Goal: Task Accomplishment & Management: Complete application form

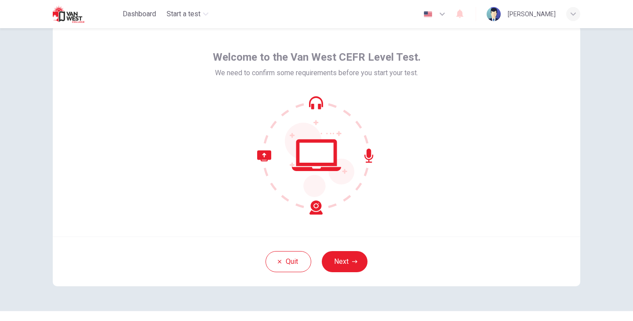
scroll to position [27, 0]
click at [347, 265] on button "Next" at bounding box center [345, 262] width 46 height 21
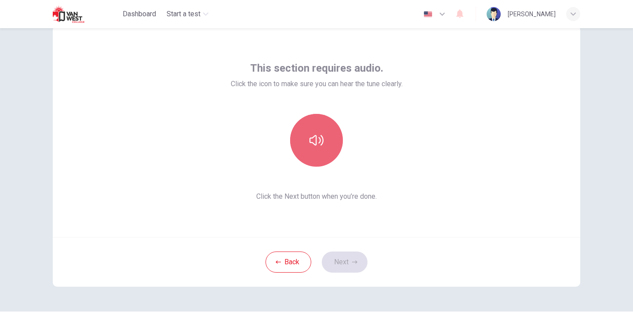
click at [325, 149] on button "button" at bounding box center [316, 140] width 53 height 53
click at [328, 133] on button "button" at bounding box center [316, 140] width 53 height 53
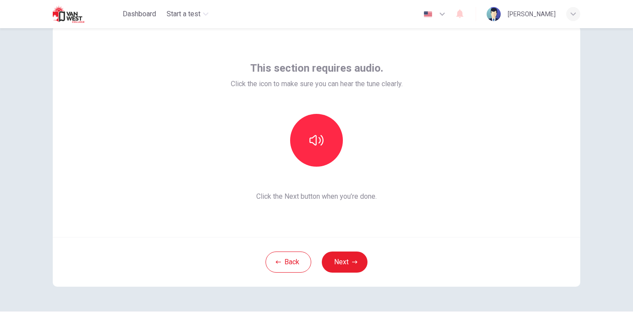
click at [346, 276] on div "Back Next" at bounding box center [317, 262] width 528 height 50
click at [343, 262] on button "Next" at bounding box center [345, 262] width 46 height 21
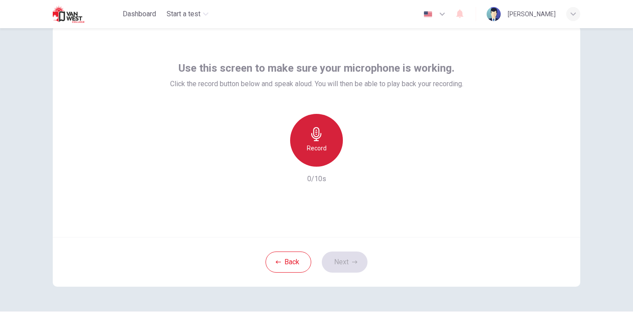
click at [303, 139] on div "Record" at bounding box center [316, 140] width 53 height 53
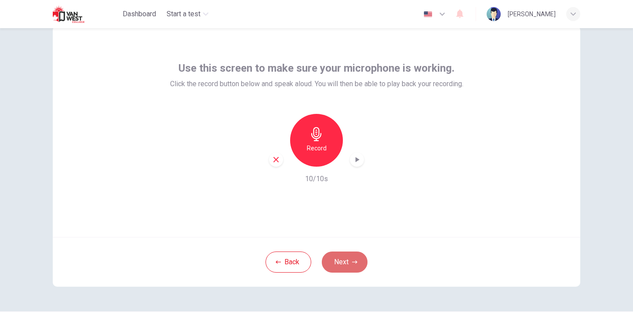
click at [339, 261] on button "Next" at bounding box center [345, 262] width 46 height 21
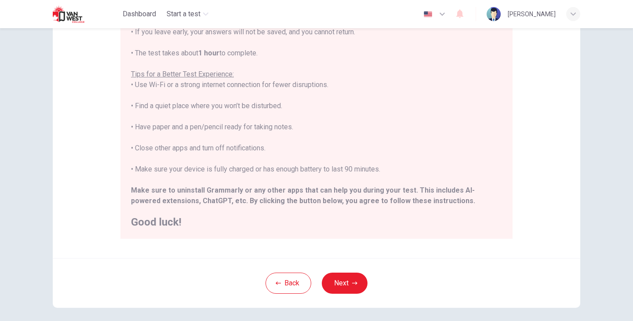
scroll to position [130, 0]
click at [347, 285] on button "Next" at bounding box center [345, 281] width 46 height 21
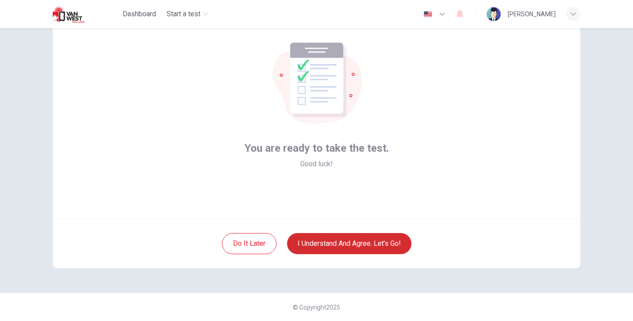
scroll to position [45, 0]
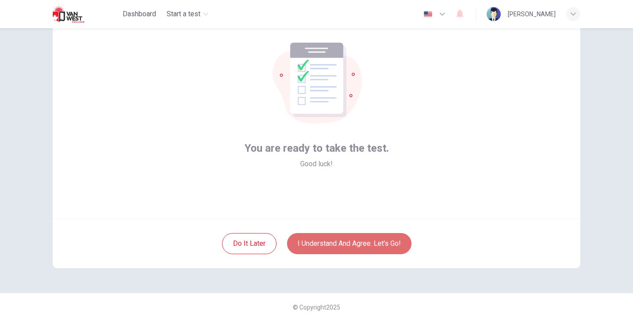
click at [350, 245] on button "I understand and agree. Let’s go!" at bounding box center [349, 243] width 124 height 21
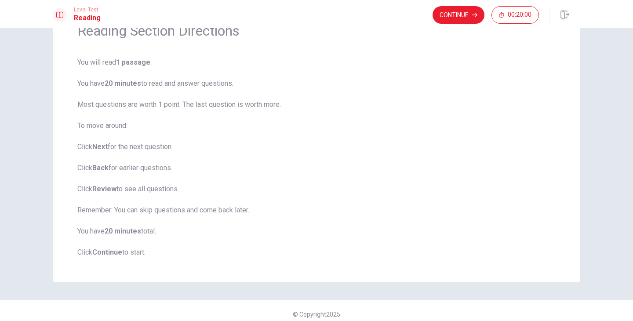
scroll to position [55, 0]
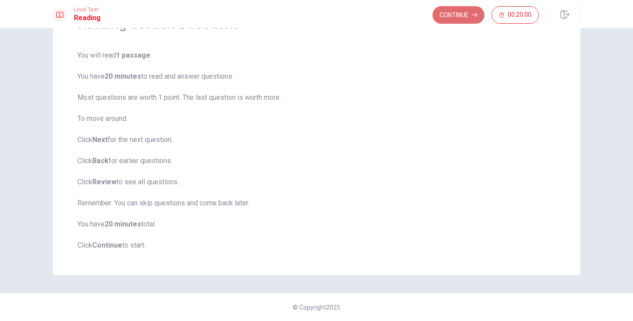
click at [467, 21] on button "Continue" at bounding box center [459, 15] width 52 height 18
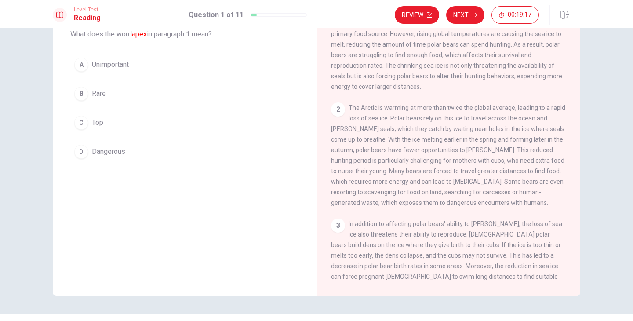
scroll to position [40, 0]
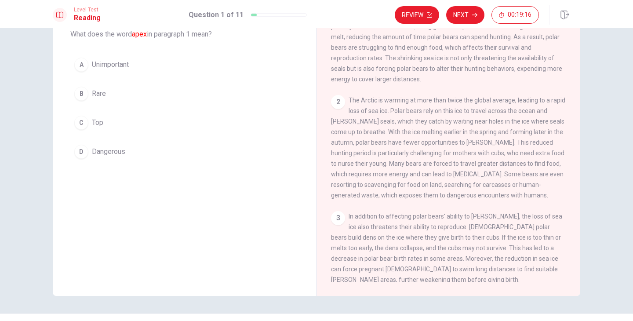
click at [445, 123] on span "The Arctic is warming at more than twice the global average, leading to a rapid…" at bounding box center [448, 148] width 234 height 102
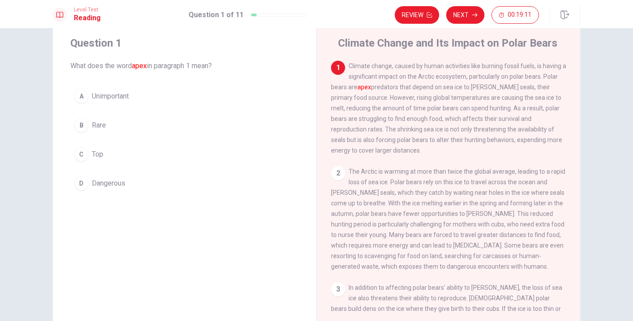
scroll to position [0, 0]
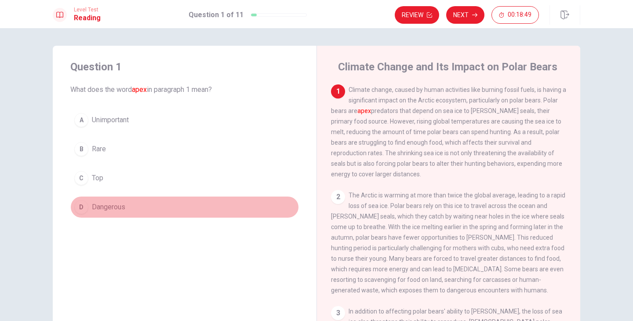
click at [83, 203] on div "D" at bounding box center [81, 207] width 14 height 14
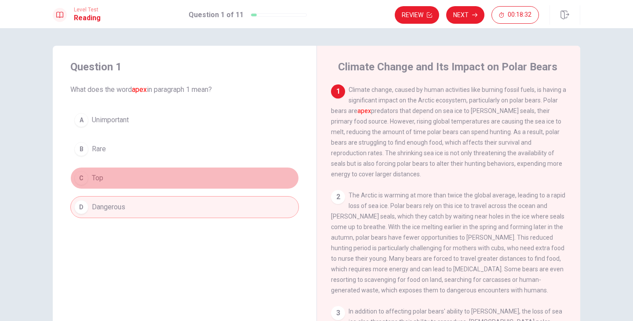
click at [119, 179] on button "C Top" at bounding box center [184, 178] width 229 height 22
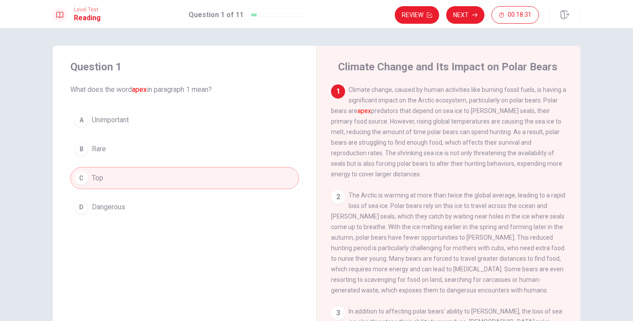
click at [119, 154] on button "B Rare" at bounding box center [184, 149] width 229 height 22
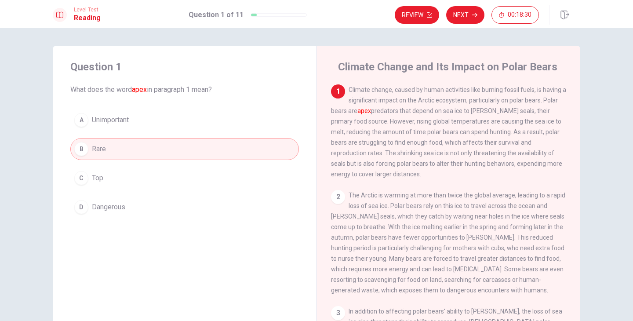
click at [124, 123] on span "Unimportant" at bounding box center [110, 120] width 37 height 11
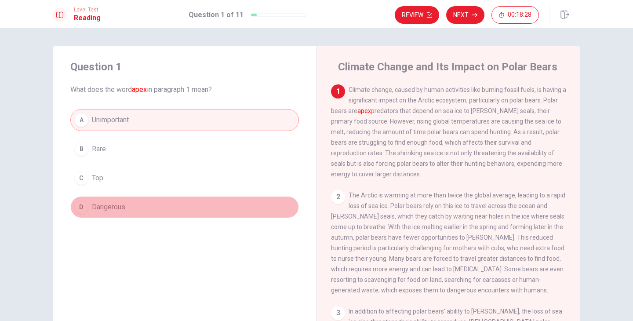
click at [128, 205] on button "D Dangerous" at bounding box center [184, 207] width 229 height 22
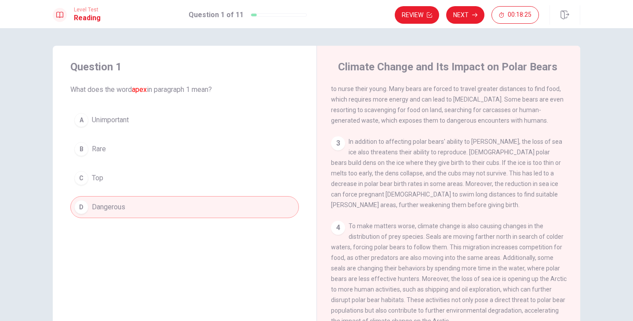
scroll to position [284, 0]
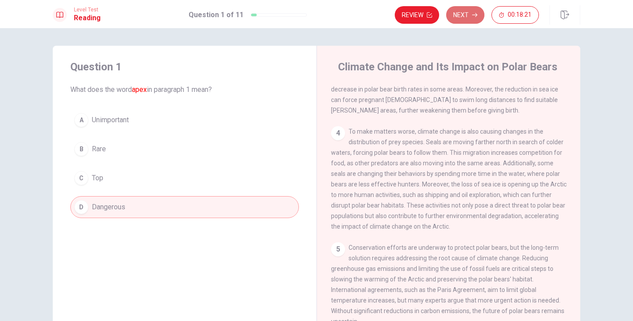
click at [464, 14] on button "Next" at bounding box center [465, 15] width 38 height 18
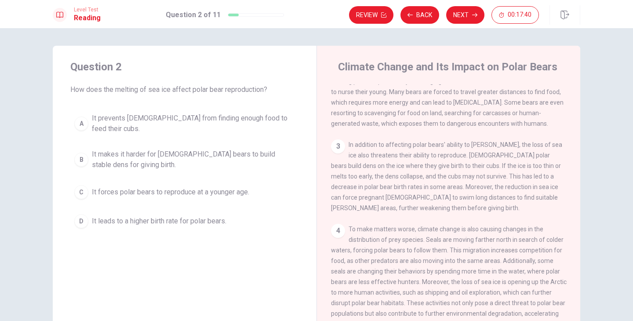
scroll to position [167, 0]
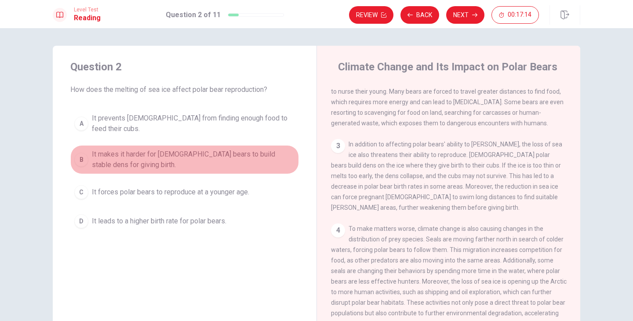
click at [156, 153] on span "It makes it harder for [DEMOGRAPHIC_DATA] bears to build stable dens for giving…" at bounding box center [193, 159] width 203 height 21
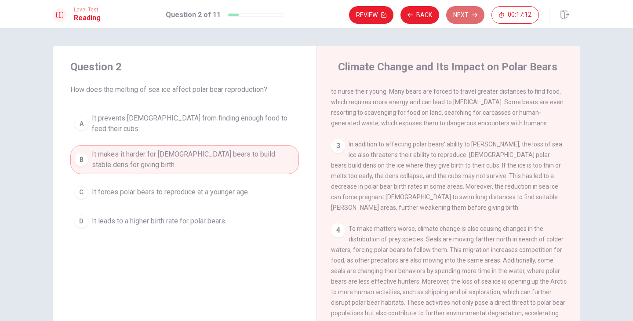
click at [469, 19] on button "Next" at bounding box center [465, 15] width 38 height 18
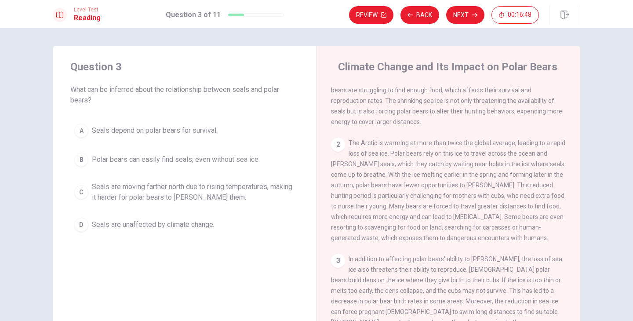
scroll to position [0, 0]
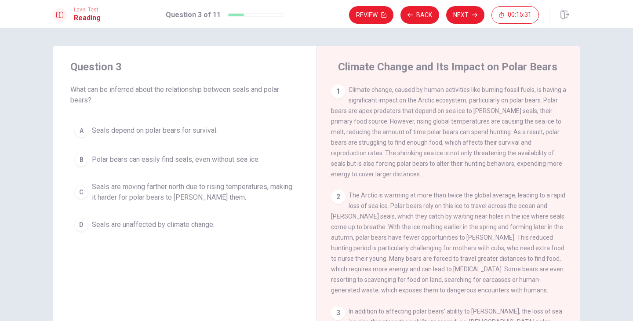
click at [191, 192] on span "Seals are moving farther north due to rising temperatures, making it harder for…" at bounding box center [193, 192] width 203 height 21
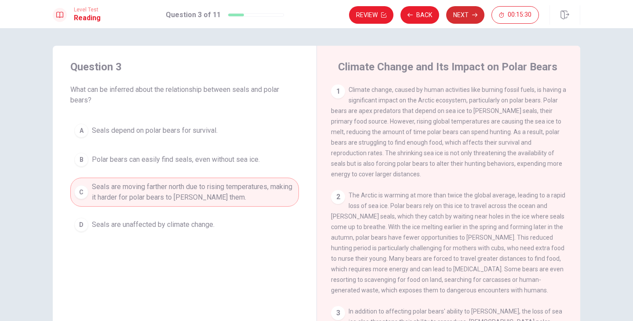
click at [468, 18] on button "Next" at bounding box center [465, 15] width 38 height 18
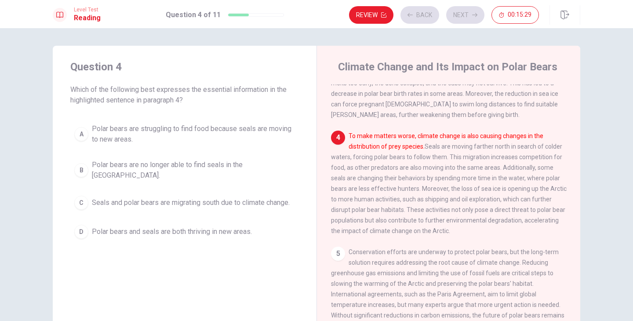
scroll to position [263, 0]
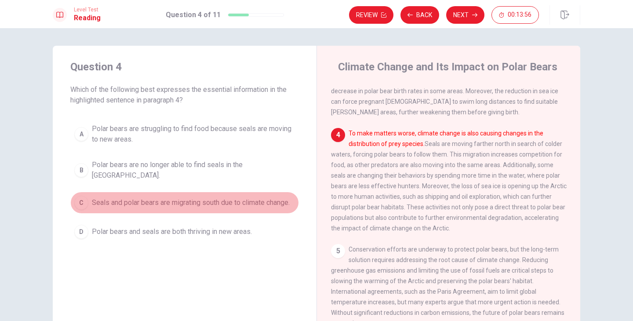
click at [255, 197] on span "Seals and polar bears are migrating south due to climate change." at bounding box center [191, 202] width 198 height 11
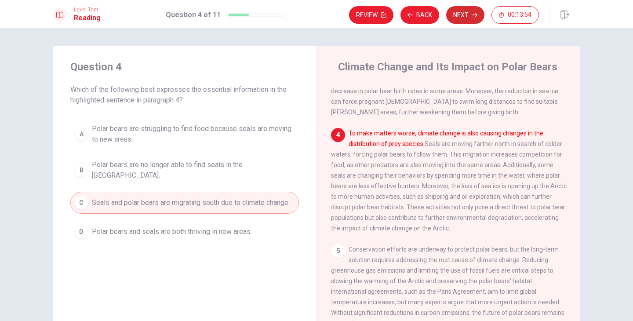
click at [471, 18] on button "Next" at bounding box center [465, 15] width 38 height 18
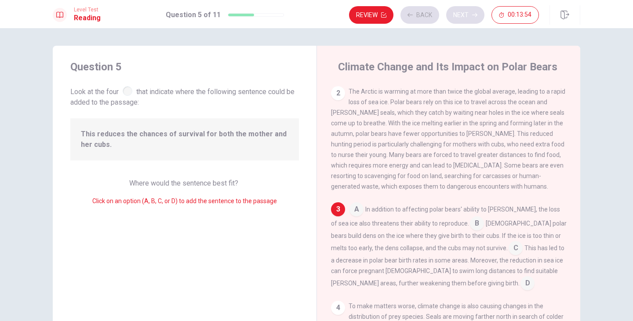
scroll to position [153, 0]
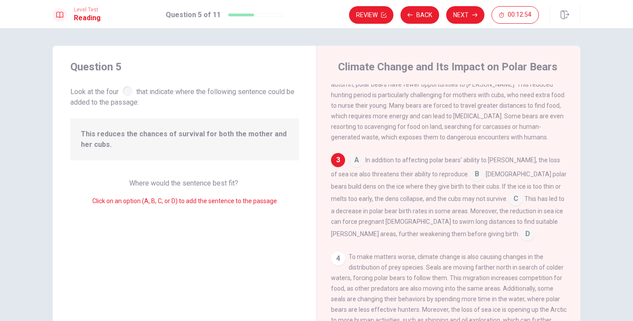
click at [509, 202] on input at bounding box center [516, 200] width 14 height 14
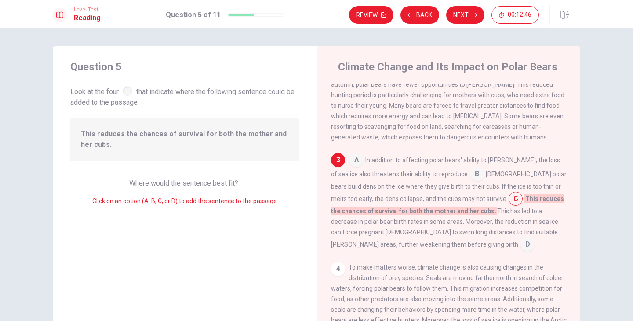
type input "HH"
click at [470, 182] on input at bounding box center [477, 175] width 14 height 14
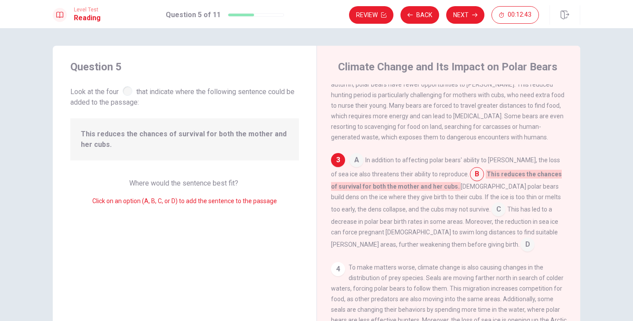
click at [429, 216] on div "A In addition to affecting polar bears' ability to [PERSON_NAME], the loss of s…" at bounding box center [449, 202] width 236 height 99
click at [492, 217] on input "HH" at bounding box center [499, 210] width 14 height 14
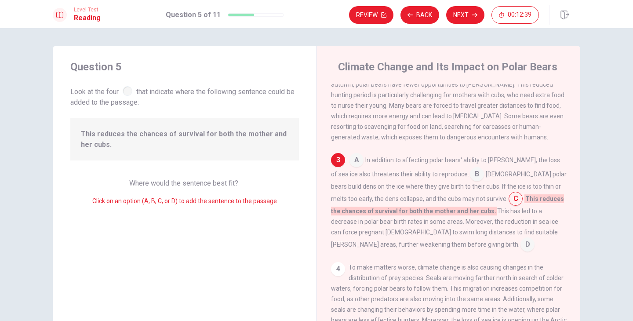
click at [470, 182] on input at bounding box center [477, 175] width 14 height 14
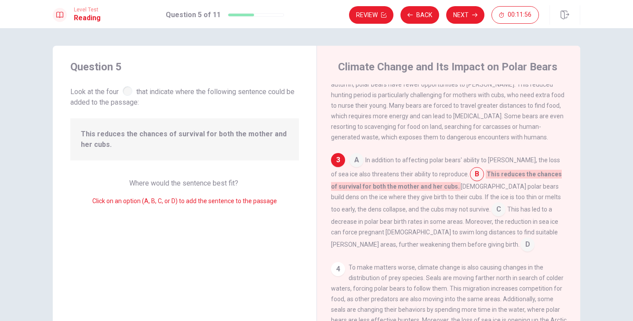
click at [353, 168] on input at bounding box center [357, 161] width 14 height 14
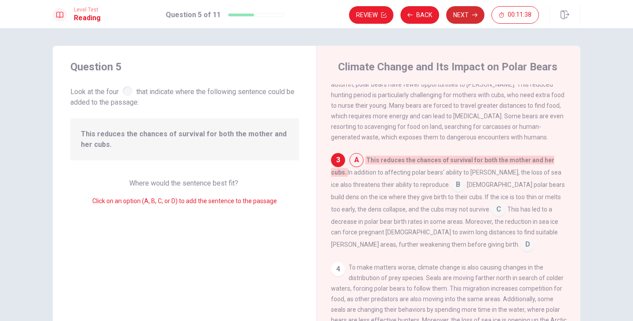
click at [464, 19] on button "Next" at bounding box center [465, 15] width 38 height 18
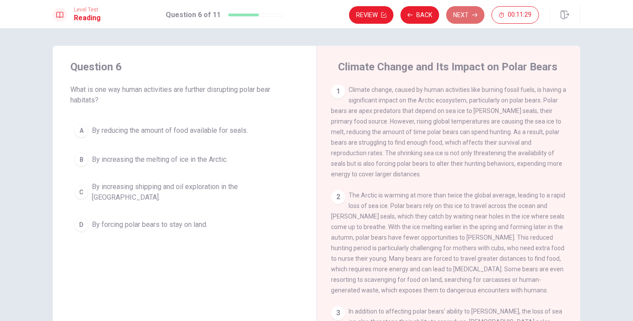
click at [460, 14] on button "Next" at bounding box center [465, 15] width 38 height 18
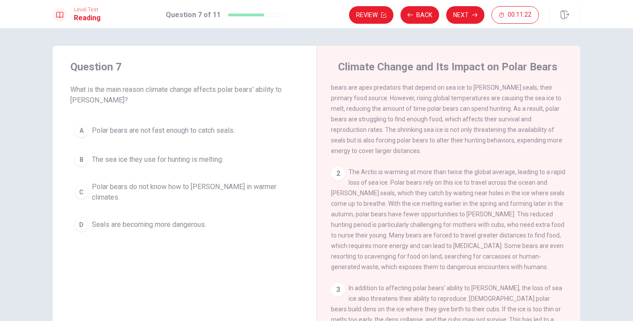
scroll to position [0, 0]
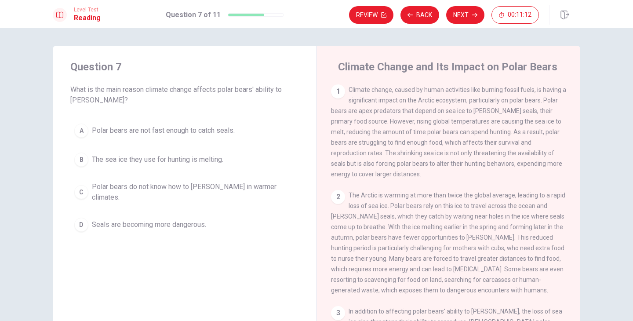
click at [235, 164] on button "B The sea ice they use for hunting is melting." at bounding box center [184, 160] width 229 height 22
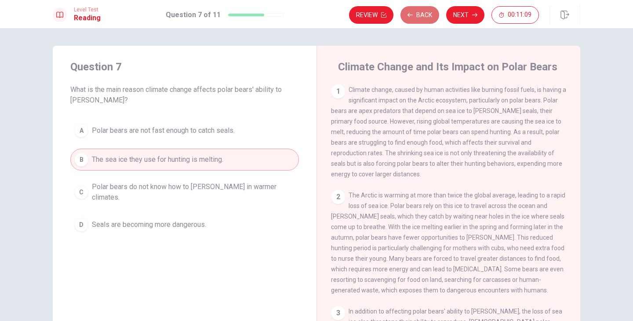
click at [422, 13] on button "Back" at bounding box center [420, 15] width 39 height 18
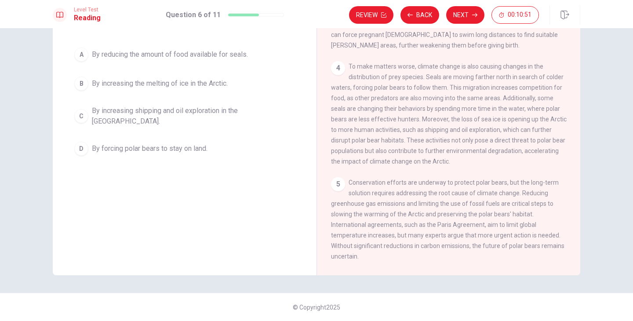
scroll to position [284, 0]
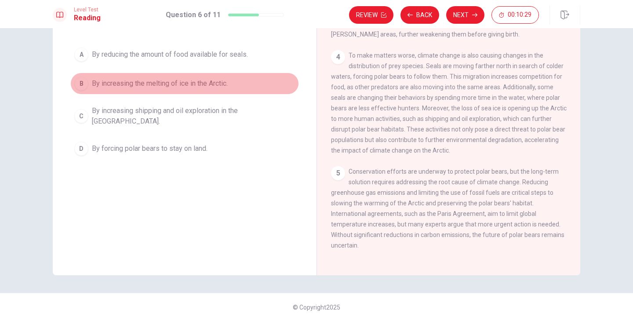
click at [224, 79] on span "By increasing the melting of ice in the Arctic." at bounding box center [160, 83] width 136 height 11
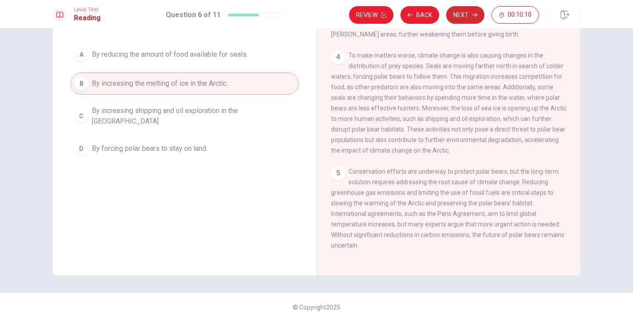
click at [459, 19] on button "Next" at bounding box center [465, 15] width 38 height 18
click at [460, 18] on button "Next" at bounding box center [465, 15] width 38 height 18
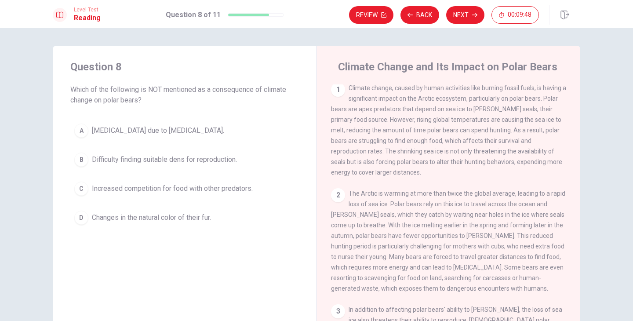
scroll to position [0, 0]
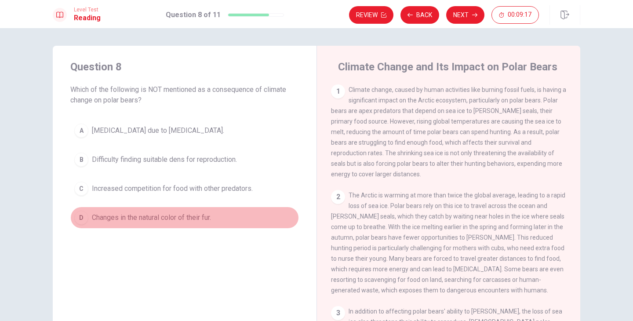
click at [202, 221] on span "Changes in the natural color of their fur." at bounding box center [151, 217] width 119 height 11
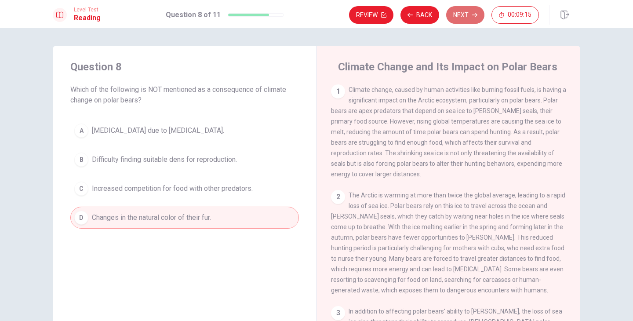
click at [465, 13] on button "Next" at bounding box center [465, 15] width 38 height 18
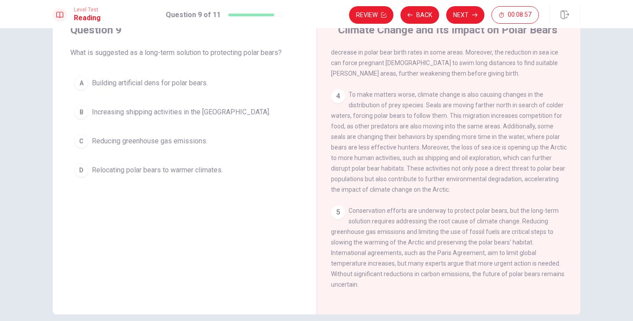
scroll to position [40, 0]
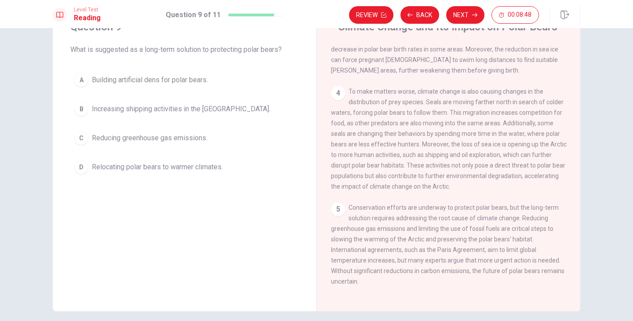
click at [189, 139] on span "Reducing greenhouse gas emissions." at bounding box center [150, 138] width 116 height 11
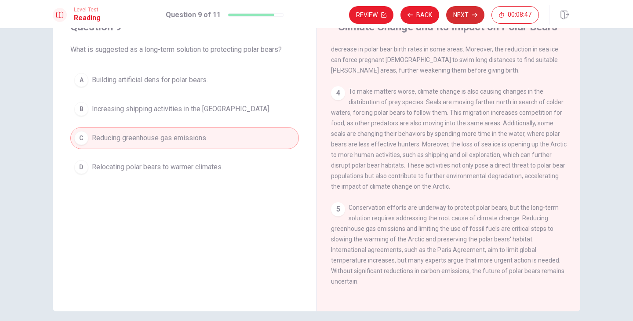
click at [466, 14] on button "Next" at bounding box center [465, 15] width 38 height 18
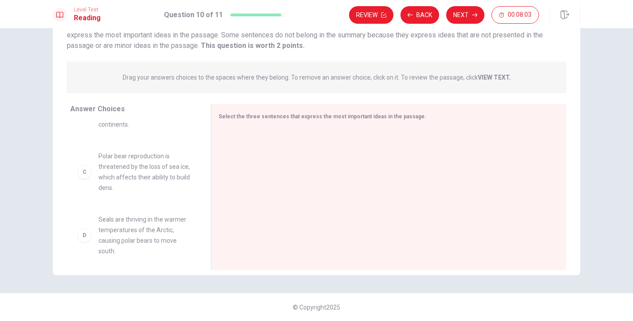
scroll to position [96, 0]
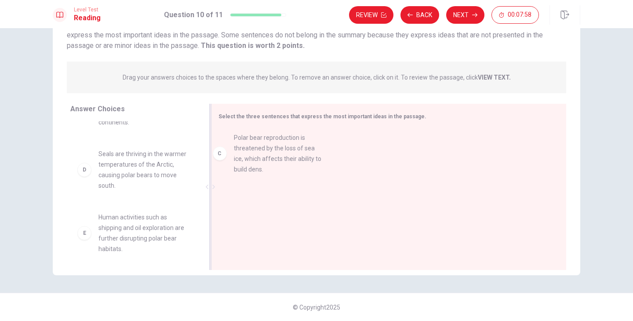
drag, startPoint x: 150, startPoint y: 165, endPoint x: 289, endPoint y: 159, distance: 139.1
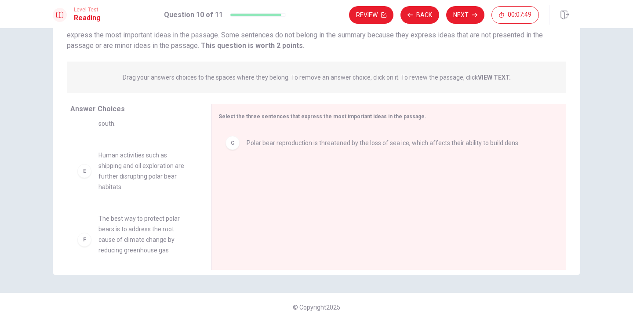
scroll to position [164, 0]
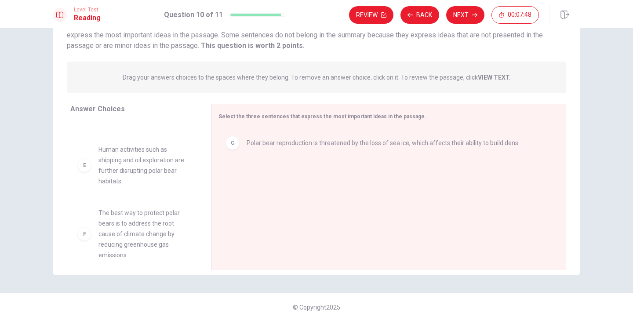
drag, startPoint x: 156, startPoint y: 155, endPoint x: 167, endPoint y: 161, distance: 11.8
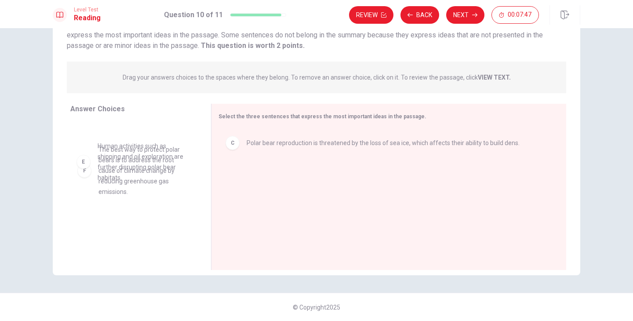
click at [176, 93] on div "A Polar bears rely on sea ice to [PERSON_NAME] seals, but the ice is melting du…" at bounding box center [133, 25] width 127 height 135
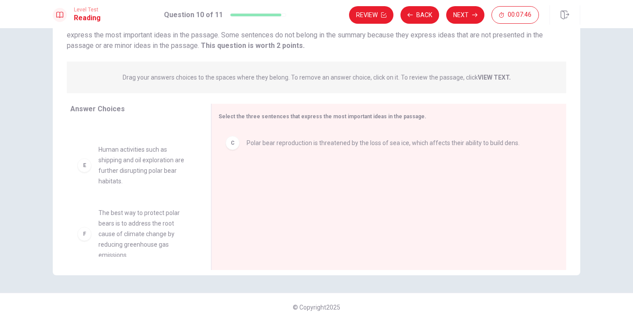
scroll to position [163, 0]
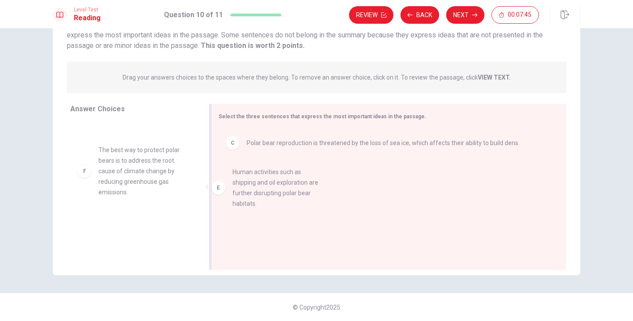
drag, startPoint x: 148, startPoint y: 151, endPoint x: 297, endPoint y: 182, distance: 152.6
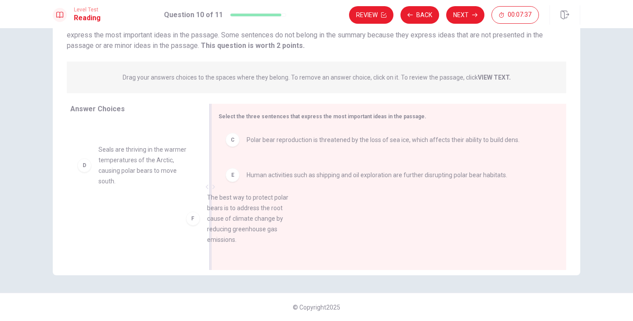
scroll to position [6, 0]
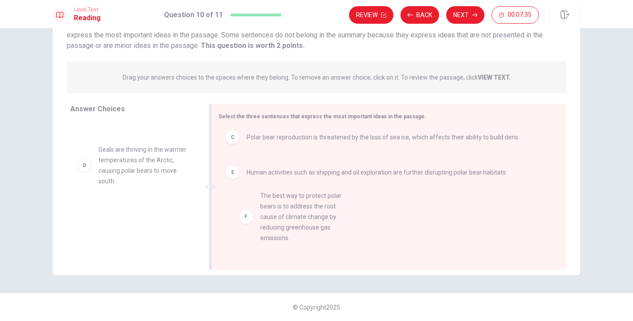
drag, startPoint x: 142, startPoint y: 223, endPoint x: 307, endPoint y: 216, distance: 164.6
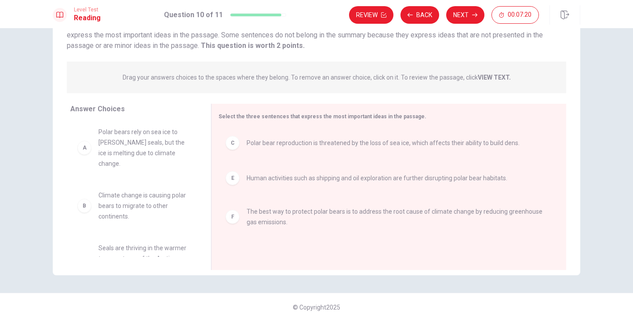
scroll to position [0, 0]
click at [462, 19] on button "Next" at bounding box center [465, 15] width 38 height 18
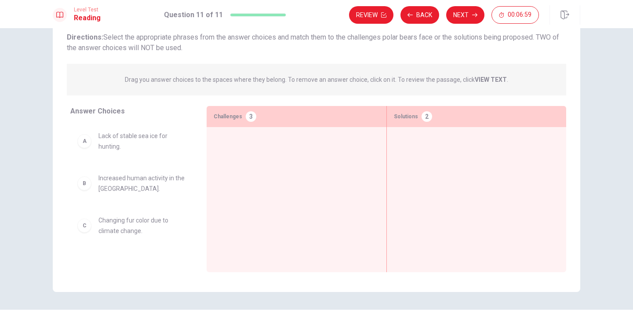
scroll to position [59, 0]
drag, startPoint x: 147, startPoint y: 146, endPoint x: 285, endPoint y: 154, distance: 137.9
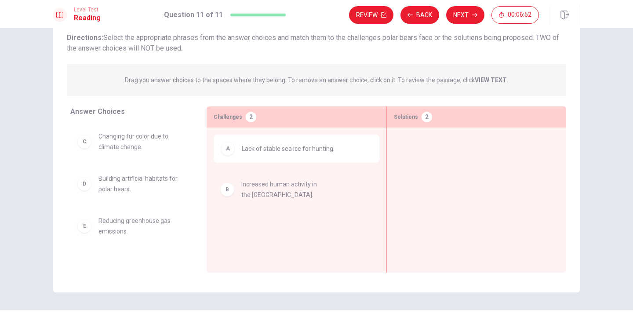
drag, startPoint x: 139, startPoint y: 142, endPoint x: 284, endPoint y: 190, distance: 153.2
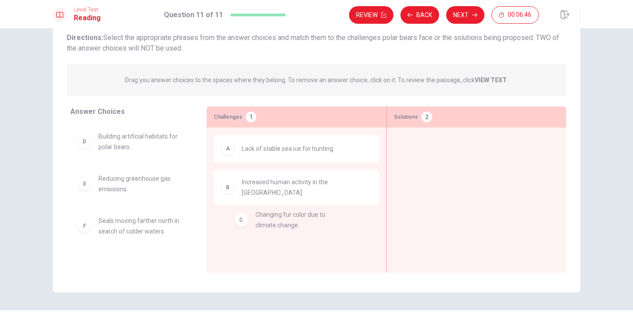
drag, startPoint x: 129, startPoint y: 136, endPoint x: 294, endPoint y: 216, distance: 183.5
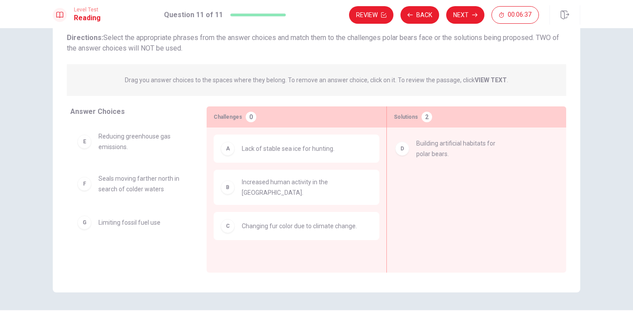
drag, startPoint x: 133, startPoint y: 141, endPoint x: 454, endPoint y: 148, distance: 321.5
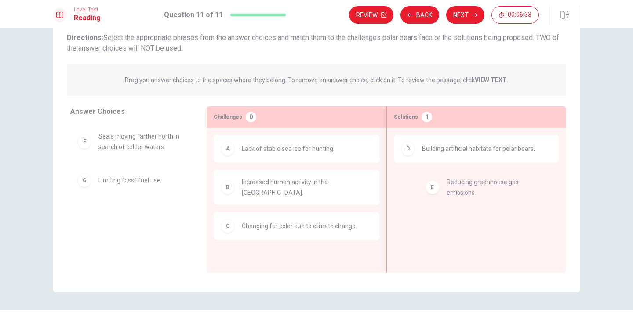
drag, startPoint x: 147, startPoint y: 144, endPoint x: 500, endPoint y: 190, distance: 356.1
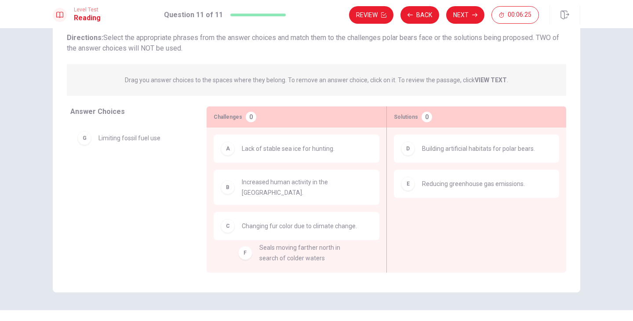
drag, startPoint x: 134, startPoint y: 142, endPoint x: 299, endPoint y: 253, distance: 198.9
drag, startPoint x: 110, startPoint y: 138, endPoint x: 296, endPoint y: 244, distance: 213.3
drag, startPoint x: 136, startPoint y: 136, endPoint x: 305, endPoint y: 161, distance: 170.6
drag, startPoint x: 116, startPoint y: 182, endPoint x: 116, endPoint y: 191, distance: 8.8
drag, startPoint x: 104, startPoint y: 182, endPoint x: 432, endPoint y: 213, distance: 329.1
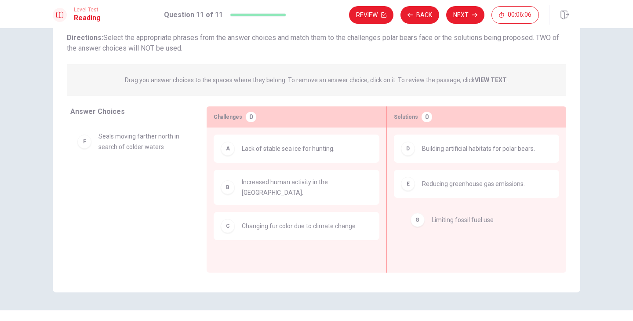
drag, startPoint x: 98, startPoint y: 180, endPoint x: 436, endPoint y: 220, distance: 340.5
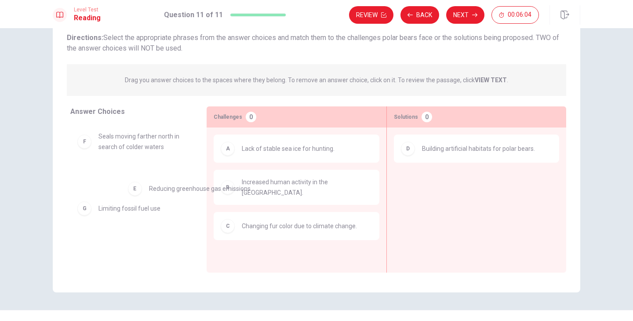
drag, startPoint x: 445, startPoint y: 187, endPoint x: 153, endPoint y: 198, distance: 291.8
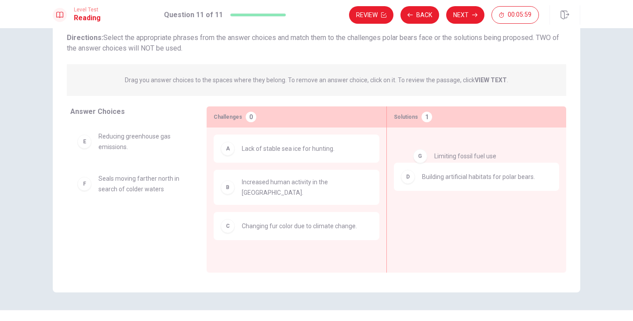
drag, startPoint x: 120, startPoint y: 226, endPoint x: 462, endPoint y: 160, distance: 348.5
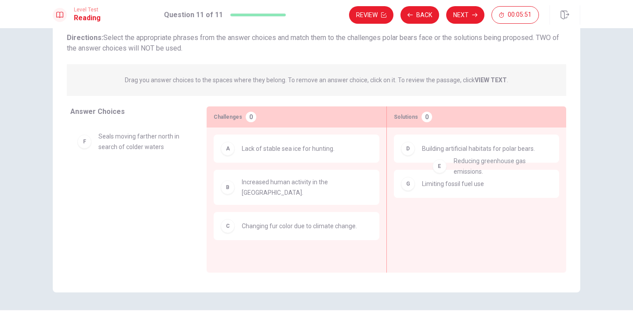
drag, startPoint x: 102, startPoint y: 149, endPoint x: 463, endPoint y: 174, distance: 362.8
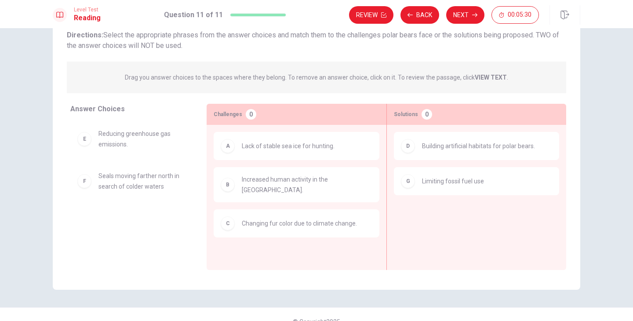
scroll to position [62, 0]
click at [473, 140] on span "Building artificial habitats for polar bears." at bounding box center [478, 145] width 113 height 11
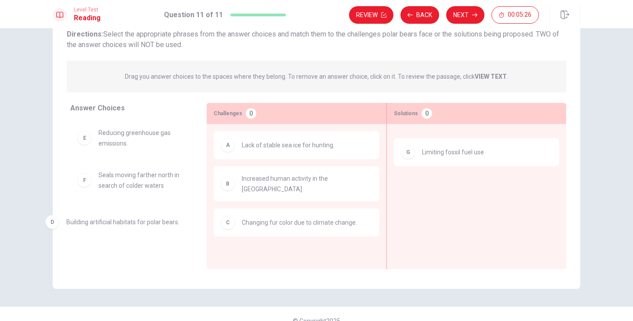
drag, startPoint x: 460, startPoint y: 150, endPoint x: 104, endPoint y: 224, distance: 363.8
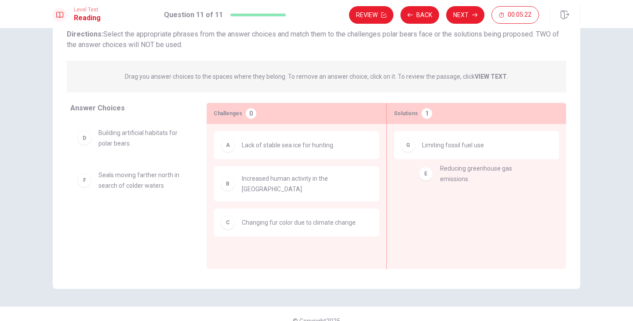
drag, startPoint x: 136, startPoint y: 186, endPoint x: 482, endPoint y: 179, distance: 345.7
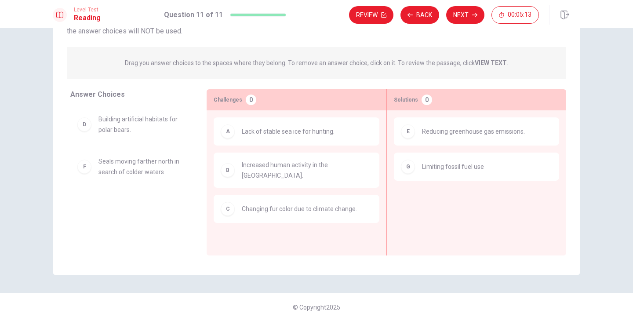
scroll to position [0, 0]
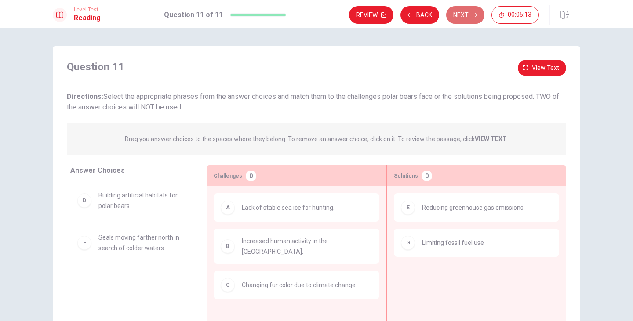
click at [471, 19] on button "Next" at bounding box center [465, 15] width 38 height 18
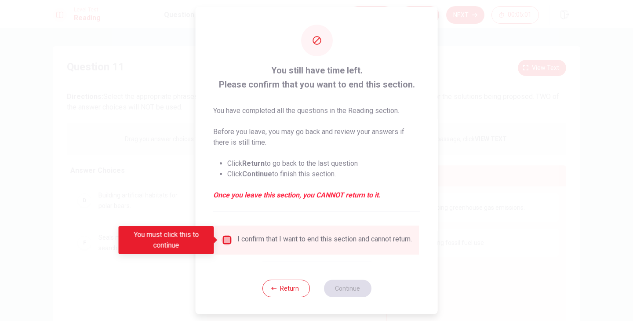
click at [226, 242] on input "You must click this to continue" at bounding box center [227, 240] width 11 height 11
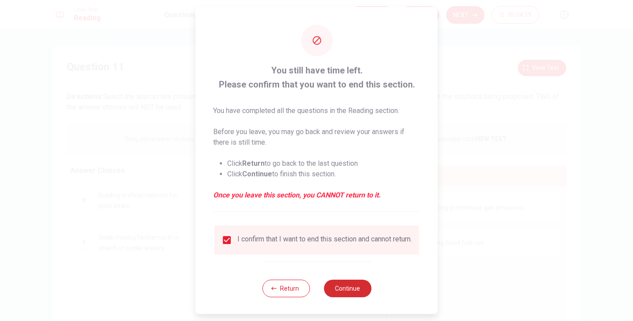
click at [338, 297] on button "Continue" at bounding box center [347, 289] width 47 height 18
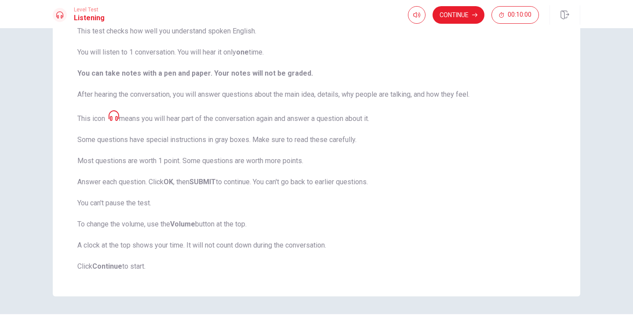
scroll to position [81, 0]
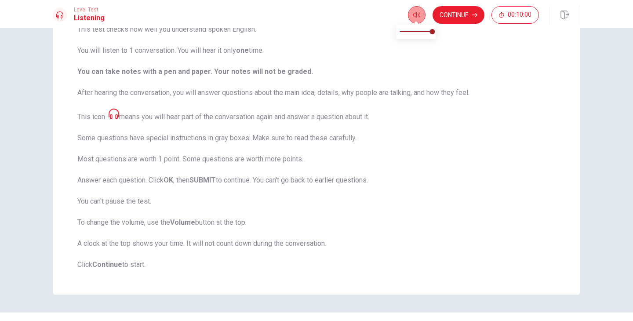
click at [415, 13] on icon "button" at bounding box center [416, 14] width 7 height 7
type input "1"
drag, startPoint x: 431, startPoint y: 30, endPoint x: 449, endPoint y: 32, distance: 18.5
click at [449, 32] on body "This site uses cookies, as explained in our Privacy Policy . If you agree to th…" at bounding box center [316, 160] width 633 height 321
click at [454, 10] on button "Continue" at bounding box center [459, 15] width 52 height 18
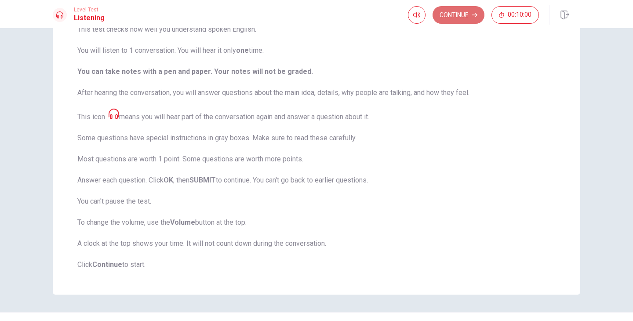
scroll to position [8, 0]
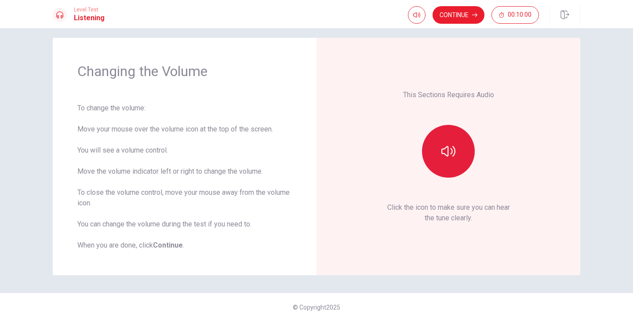
click at [451, 138] on button "button" at bounding box center [448, 151] width 53 height 53
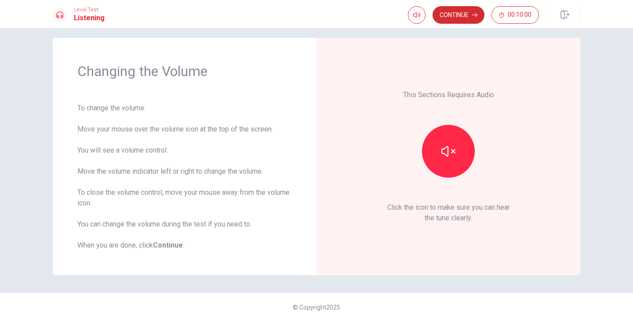
click at [463, 19] on button "Continue" at bounding box center [459, 15] width 52 height 18
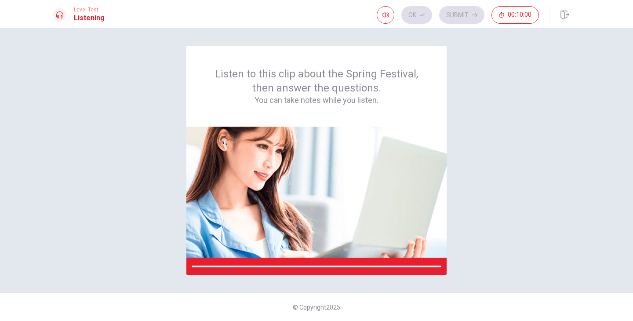
scroll to position [0, 0]
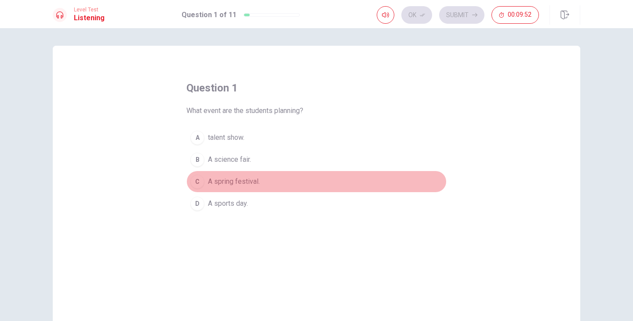
click at [205, 183] on button "C A spring festival." at bounding box center [316, 182] width 260 height 22
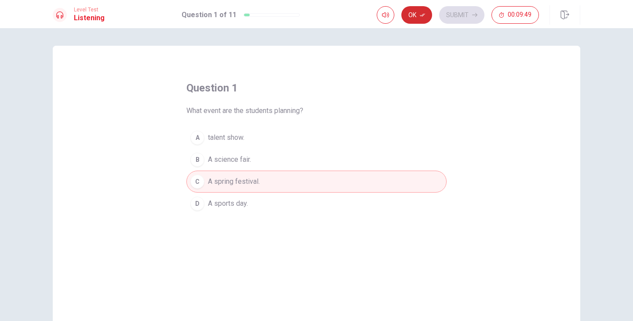
click at [416, 15] on button "Ok" at bounding box center [416, 15] width 31 height 18
click at [463, 14] on button "Submit" at bounding box center [461, 15] width 45 height 18
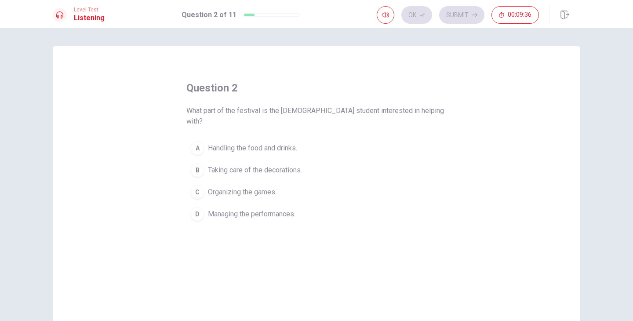
click at [278, 165] on span "Taking care of the decorations." at bounding box center [255, 170] width 94 height 11
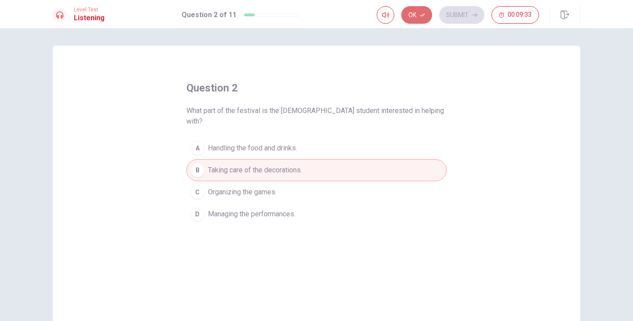
click at [418, 18] on button "Ok" at bounding box center [416, 15] width 31 height 18
click at [445, 18] on button "Submit" at bounding box center [461, 15] width 45 height 18
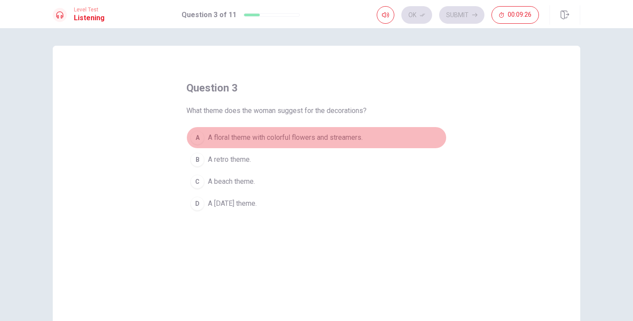
click at [350, 136] on span "A floral theme with colorful flowers and streamers." at bounding box center [285, 137] width 155 height 11
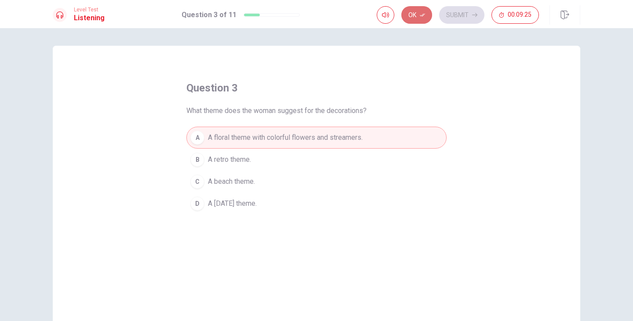
click at [420, 18] on button "Ok" at bounding box center [416, 15] width 31 height 18
click at [456, 15] on button "Submit" at bounding box center [461, 15] width 45 height 18
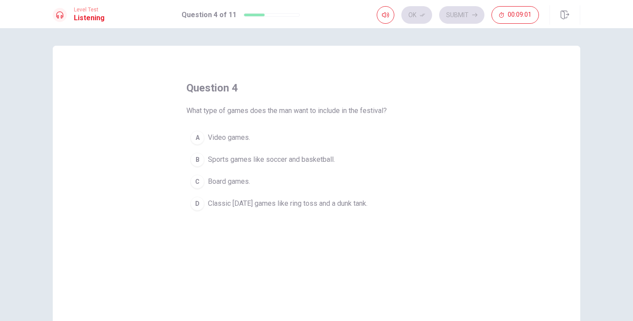
click at [267, 207] on span "Classic [DATE] games like ring toss and a dunk tank." at bounding box center [288, 203] width 160 height 11
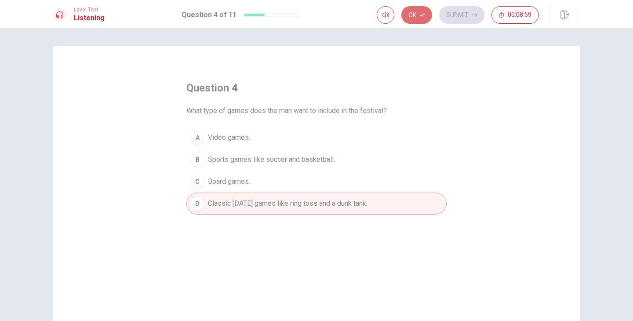
click at [413, 12] on button "Ok" at bounding box center [416, 15] width 31 height 18
click at [455, 15] on button "Submit" at bounding box center [461, 15] width 45 height 18
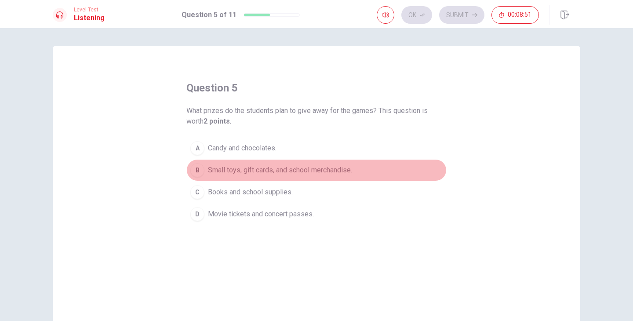
click at [339, 171] on span "Small toys, gift cards, and school merchandise." at bounding box center [280, 170] width 144 height 11
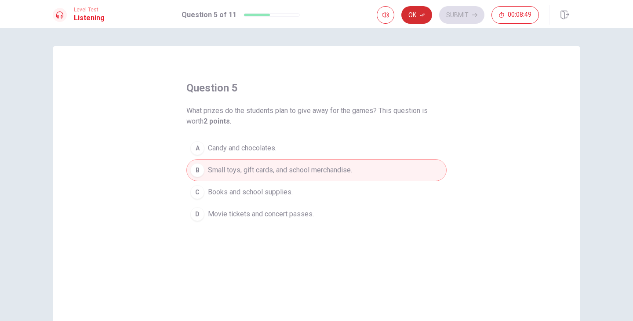
click at [419, 16] on button "Ok" at bounding box center [416, 15] width 31 height 18
click at [452, 17] on button "Submit" at bounding box center [461, 15] width 45 height 18
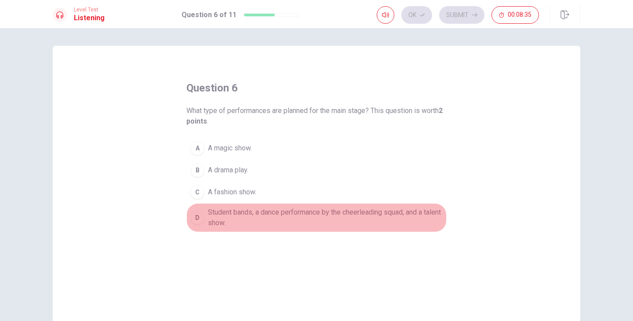
click at [368, 221] on span "Student bands, a dance performance by the cheerleading squad, and a talent show." at bounding box center [325, 217] width 235 height 21
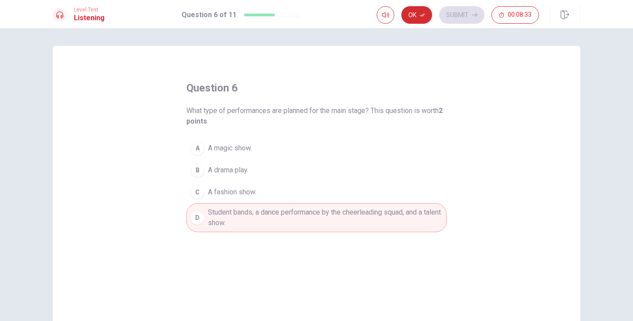
click at [422, 11] on button "Ok" at bounding box center [416, 15] width 31 height 18
click at [445, 14] on button "Submit" at bounding box center [461, 15] width 45 height 18
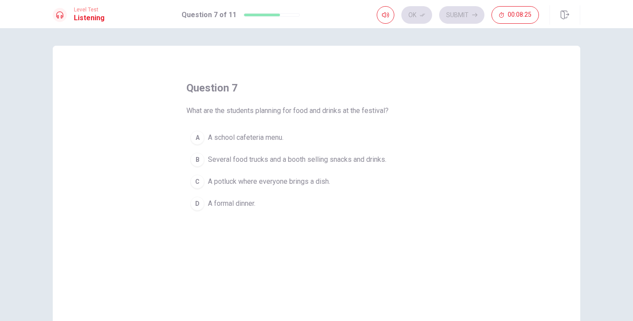
click at [358, 159] on span "Several food trucks and a booth selling snacks and drinks." at bounding box center [297, 159] width 179 height 11
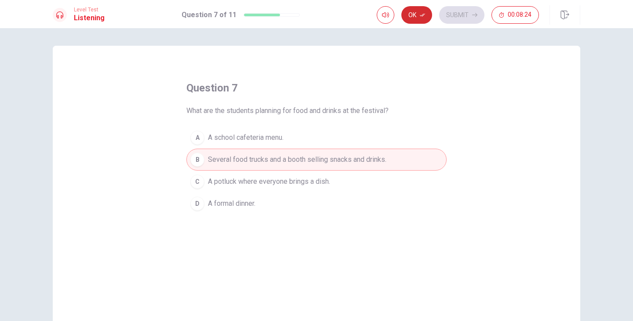
click at [419, 10] on button "Ok" at bounding box center [416, 15] width 31 height 18
click at [461, 13] on button "Submit" at bounding box center [461, 15] width 45 height 18
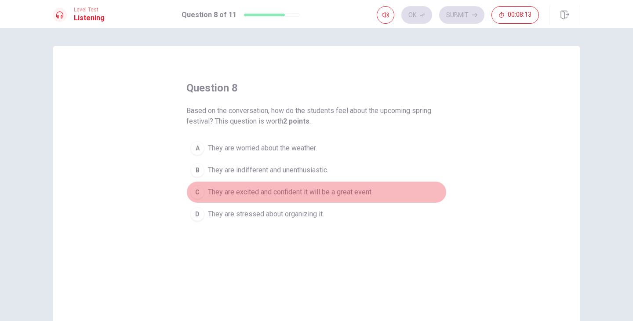
click at [364, 192] on span "They are excited and confident it will be a great event." at bounding box center [290, 192] width 165 height 11
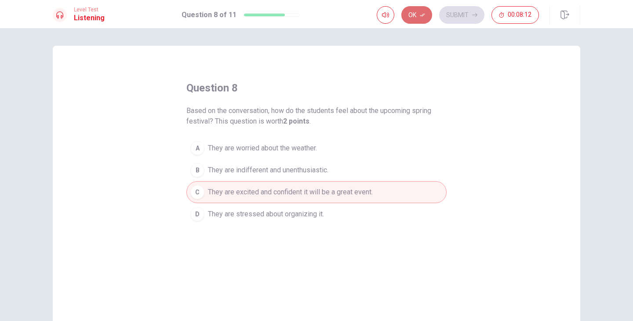
click at [421, 15] on icon "button" at bounding box center [422, 14] width 5 height 5
click at [449, 17] on button "Submit" at bounding box center [461, 15] width 45 height 18
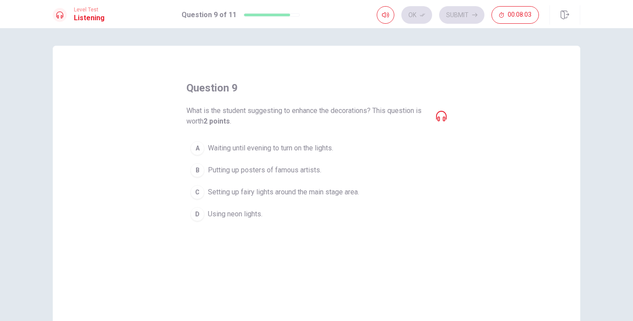
click at [295, 193] on span "Setting up fairy lights around the main stage area." at bounding box center [283, 192] width 151 height 11
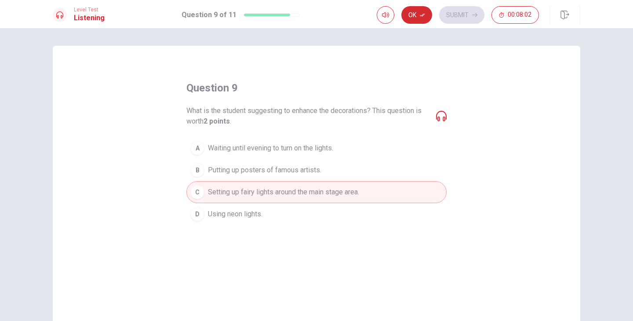
click at [422, 13] on icon "button" at bounding box center [422, 14] width 5 height 5
click at [467, 18] on button "Submit" at bounding box center [461, 15] width 45 height 18
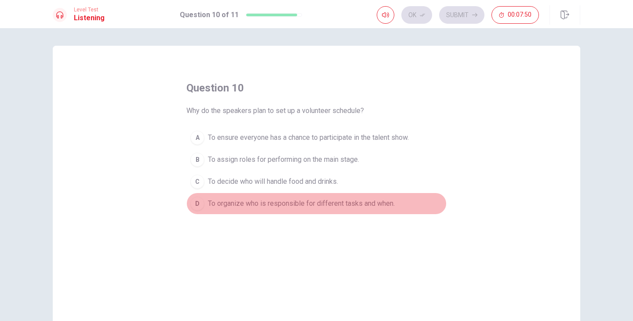
click at [375, 206] on span "To organize who is responsible for different tasks and when." at bounding box center [301, 203] width 187 height 11
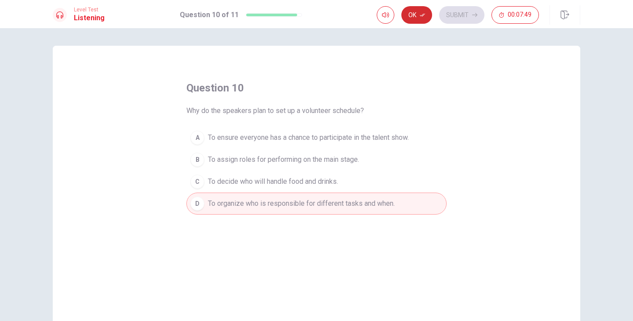
click at [420, 10] on button "Ok" at bounding box center [416, 15] width 31 height 18
click at [461, 19] on button "Submit" at bounding box center [461, 15] width 45 height 18
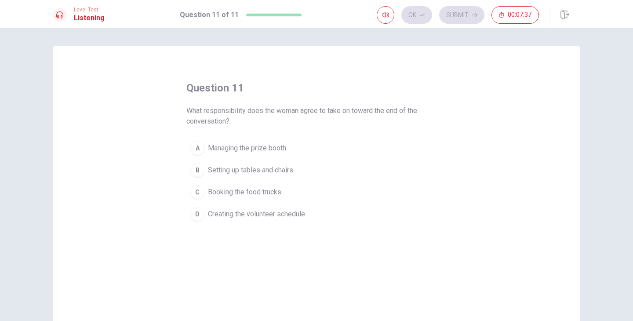
click at [259, 171] on span "Setting up tables and chairs." at bounding box center [251, 170] width 87 height 11
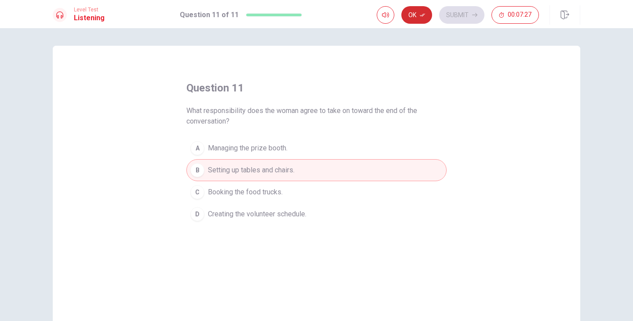
click at [413, 18] on button "Ok" at bounding box center [416, 15] width 31 height 18
click at [455, 11] on button "Submit" at bounding box center [461, 15] width 45 height 18
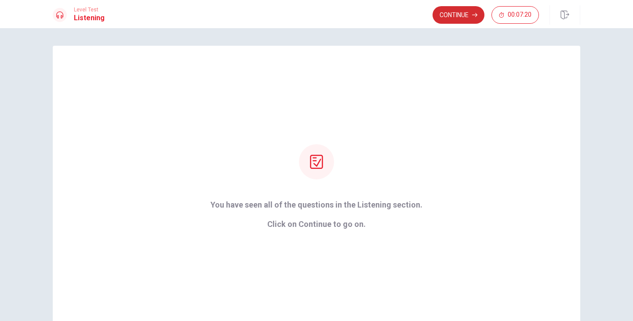
click at [461, 16] on button "Continue" at bounding box center [459, 15] width 52 height 18
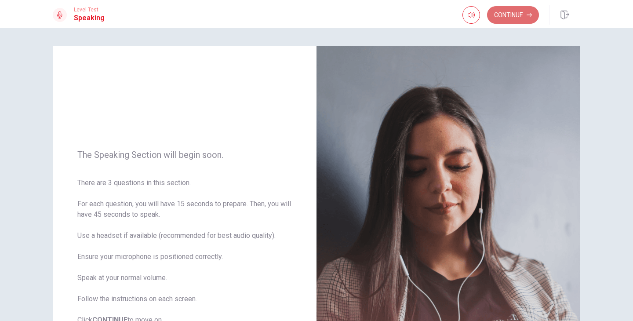
click at [512, 21] on button "Continue" at bounding box center [513, 15] width 52 height 18
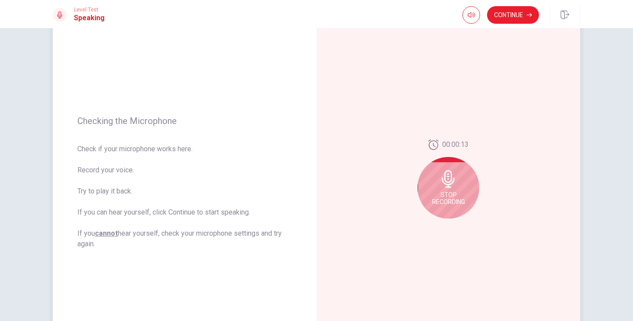
scroll to position [62, 0]
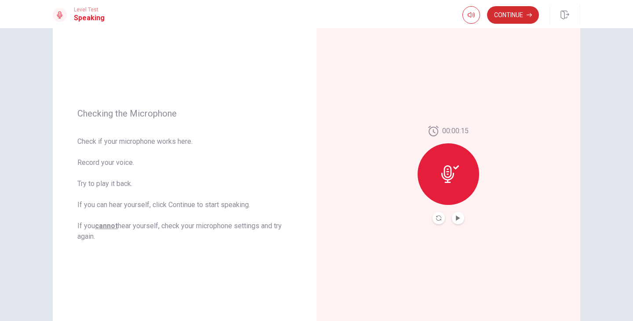
click at [504, 17] on button "Continue" at bounding box center [513, 15] width 52 height 18
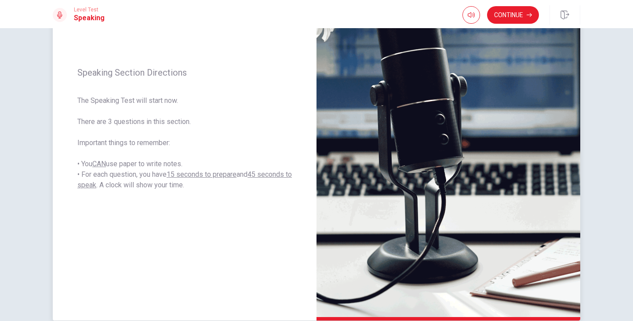
scroll to position [111, 0]
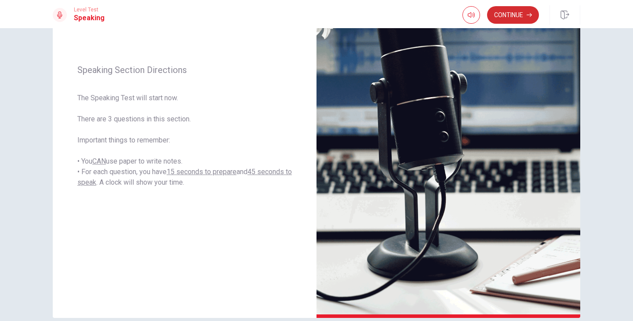
click at [518, 11] on button "Continue" at bounding box center [513, 15] width 52 height 18
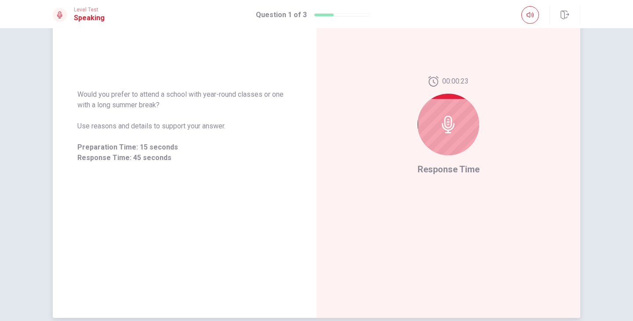
click at [453, 120] on icon at bounding box center [449, 125] width 18 height 18
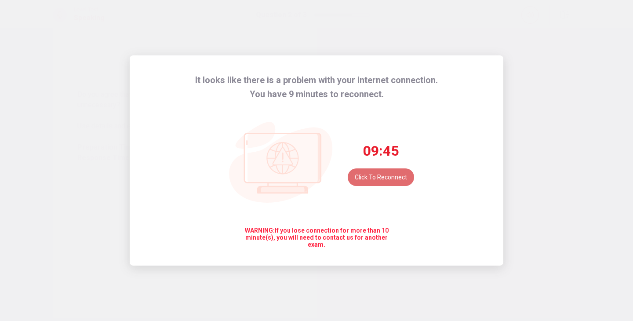
click at [405, 177] on button "Click to reconnect" at bounding box center [381, 177] width 66 height 18
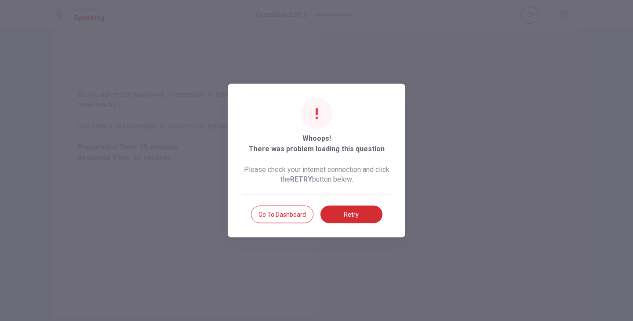
click at [363, 213] on button "Retry" at bounding box center [352, 215] width 62 height 18
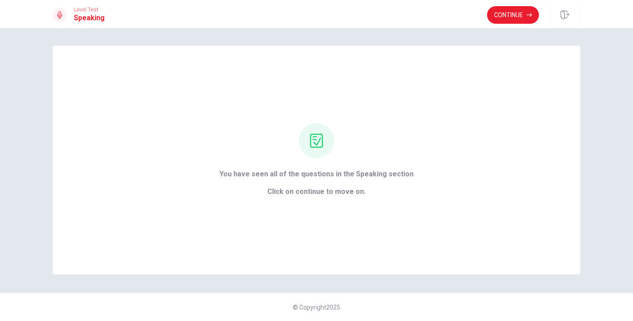
scroll to position [0, 0]
click at [510, 10] on button "Continue" at bounding box center [513, 15] width 52 height 18
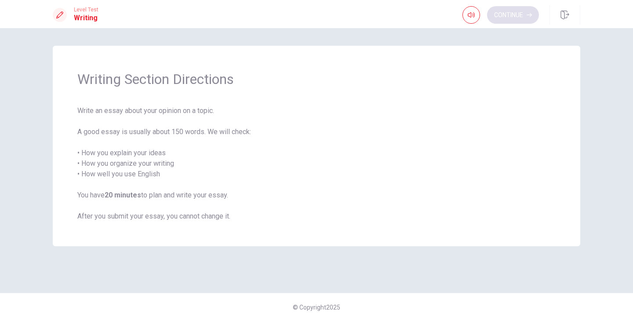
click at [510, 10] on div "Continue" at bounding box center [501, 15] width 77 height 18
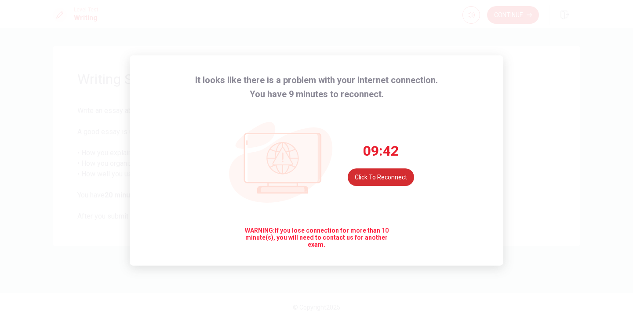
click at [393, 180] on button "Click to reconnect" at bounding box center [381, 177] width 66 height 18
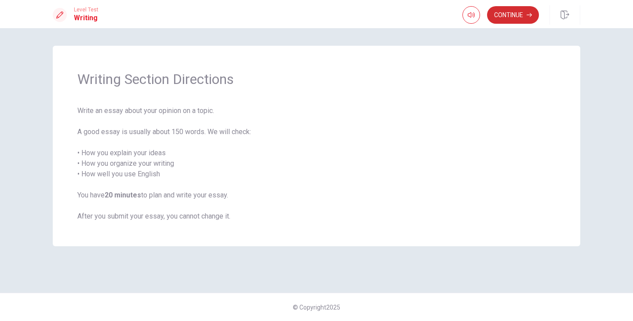
click at [504, 16] on button "Continue" at bounding box center [513, 15] width 52 height 18
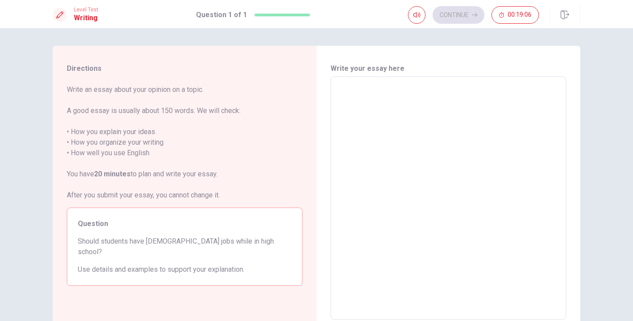
click at [395, 112] on textarea at bounding box center [448, 198] width 223 height 229
type textarea "y"
type textarea "x"
type textarea "yy"
type textarea "x"
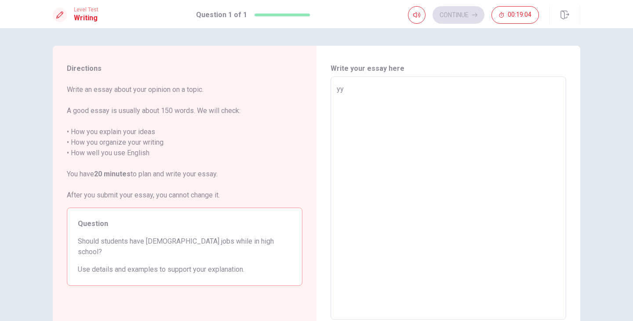
type textarea "yyy"
type textarea "x"
type textarea "yyyy"
type textarea "x"
type textarea "yyyyy"
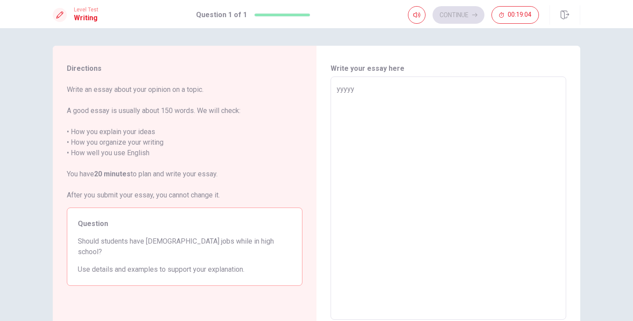
type textarea "x"
type textarea "yyyyy"
type textarea "x"
type textarea "yyyyy y"
type textarea "x"
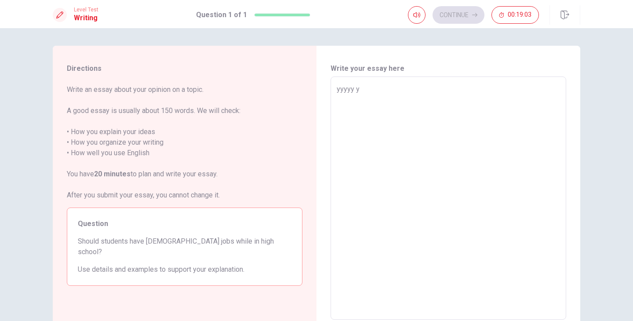
type textarea "yyyyy yy"
type textarea "x"
type textarea "yyyyy yyy"
type textarea "x"
type textarea "yyyyy yy"
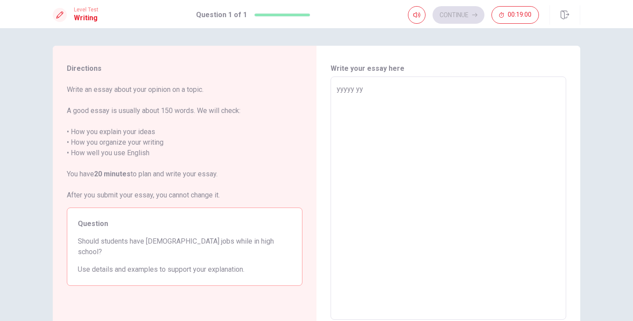
type textarea "x"
type textarea "yyyyy y"
type textarea "x"
type textarea "yyyyy"
type textarea "x"
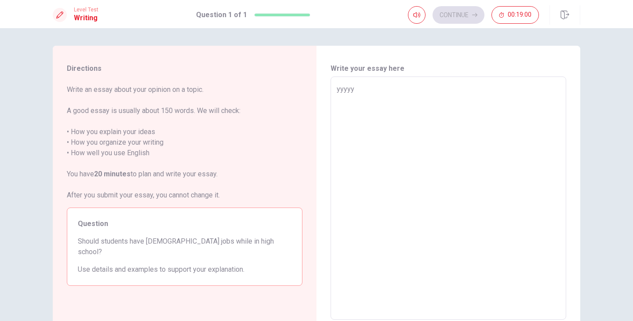
type textarea "yyyyy"
type textarea "x"
type textarea "yyyy"
type textarea "x"
type textarea "yyy"
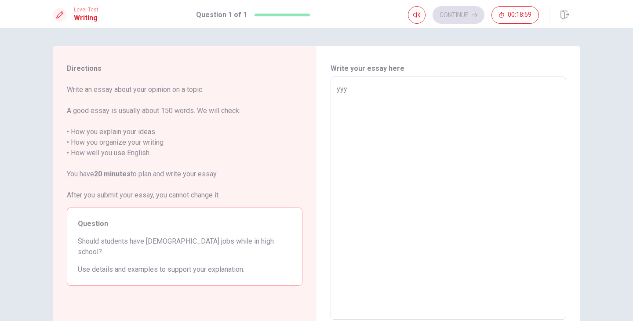
type textarea "x"
type textarea "yy"
type textarea "x"
type textarea "y"
type textarea "x"
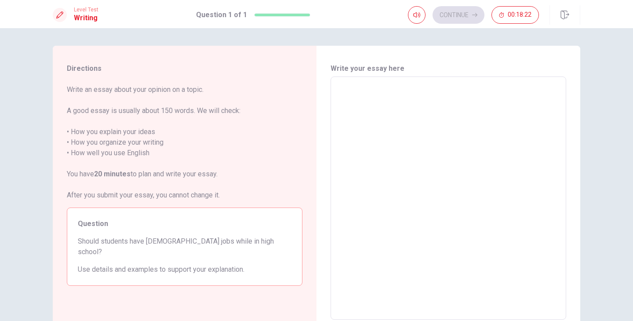
type textarea "s"
type textarea "x"
type textarea "st"
type textarea "x"
type textarea "stu"
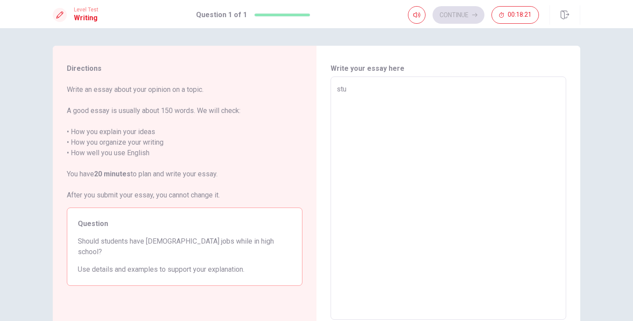
type textarea "x"
type textarea "stue"
type textarea "x"
type textarea "stu"
type textarea "x"
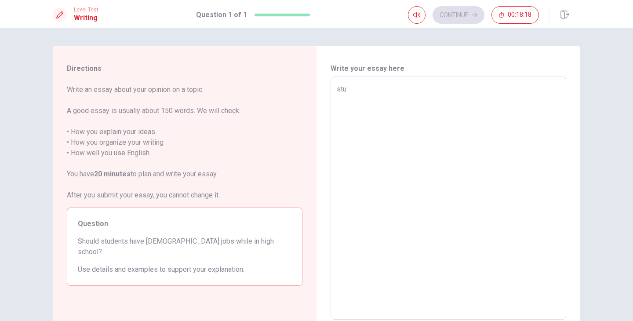
type textarea "stud"
type textarea "x"
type textarea "stude"
type textarea "x"
type textarea "studen"
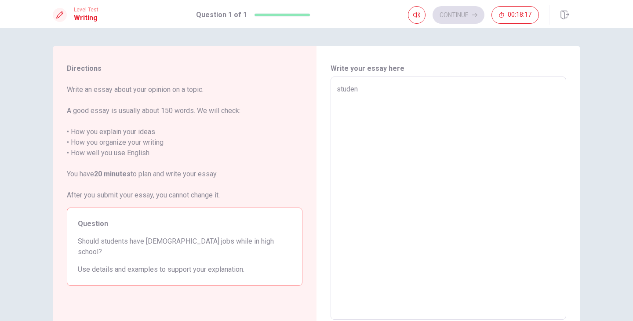
type textarea "x"
type textarea "student"
type textarea "x"
type textarea "students"
type textarea "x"
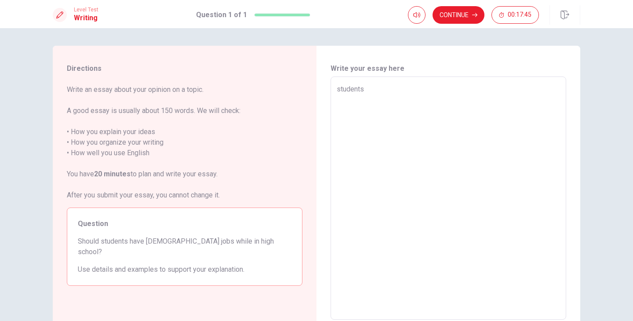
type textarea "student"
type textarea "x"
type textarea "studen"
type textarea "x"
type textarea "stude"
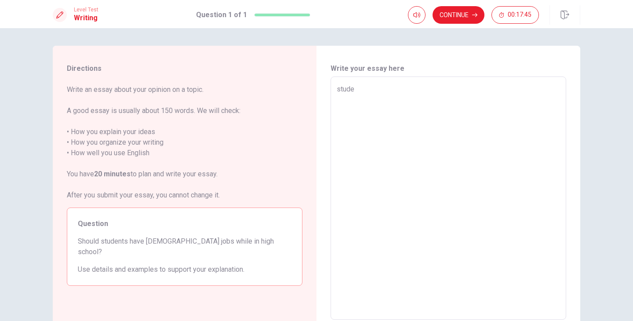
type textarea "x"
type textarea "stud"
type textarea "x"
type textarea "stu"
type textarea "x"
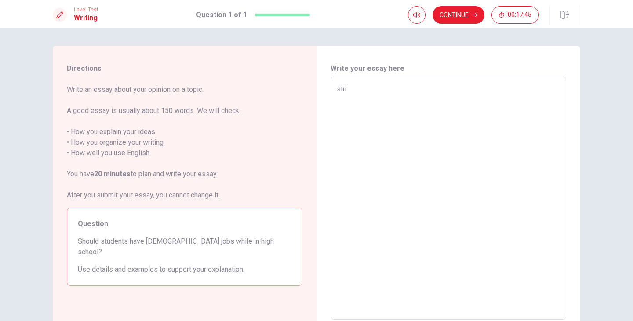
type textarea "st"
type textarea "x"
type textarea "s"
type textarea "x"
type textarea "e"
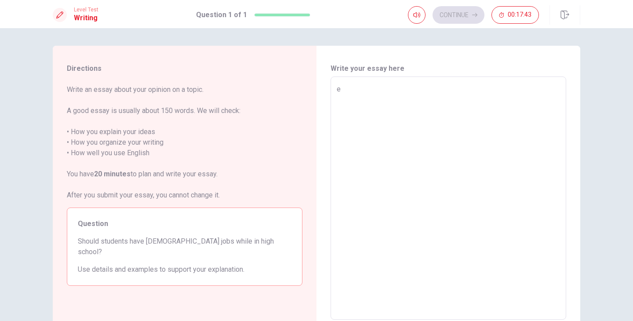
type textarea "x"
type textarea "E"
type textarea "x"
type textarea "Es"
type textarea "x"
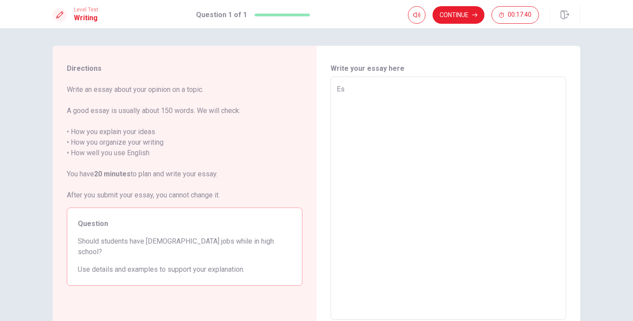
type textarea "Ess"
type textarea "x"
type textarea "Essa"
type textarea "x"
type textarea "Essay"
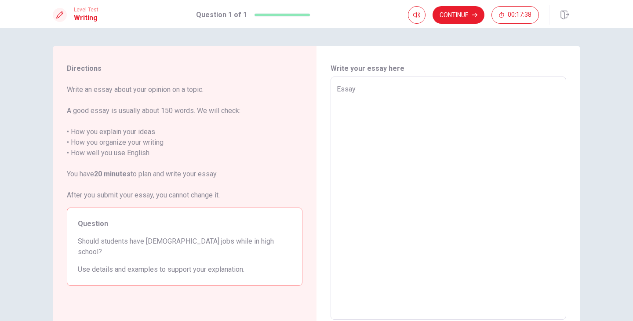
type textarea "x"
type textarea "Essay"
type textarea "x"
type textarea "Essay a"
type textarea "x"
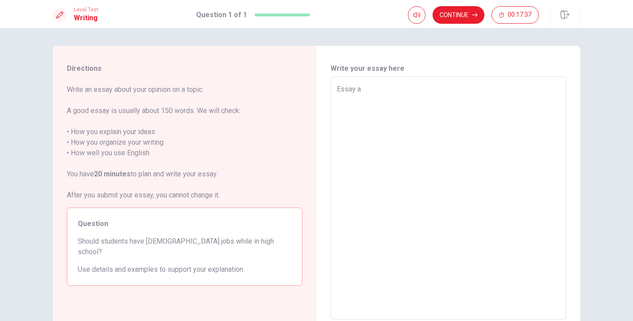
type textarea "Essay ab"
type textarea "x"
type textarea "Essay abo"
type textarea "x"
type textarea "Essay ab"
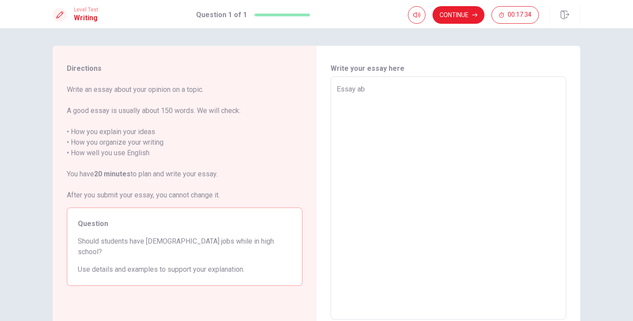
type textarea "x"
type textarea "Essay a"
type textarea "x"
type textarea "Essay"
type textarea "x"
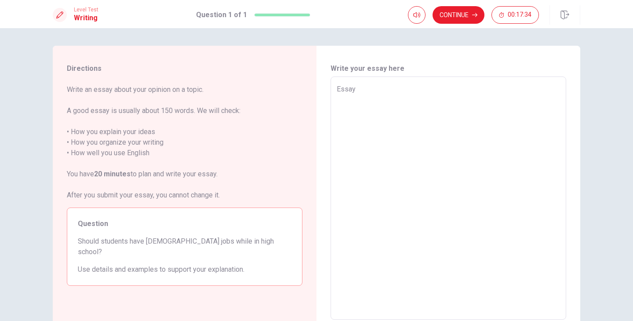
type textarea "Essay"
type textarea "x"
type textarea "Essay-"
type textarea "x"
type textarea "Essay"
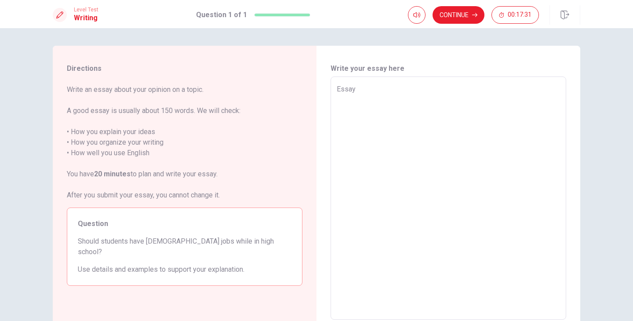
type textarea "x"
type textarea "Essa"
type textarea "x"
type textarea "Ess"
type textarea "x"
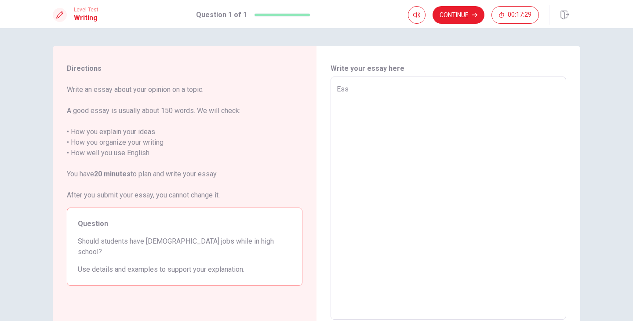
type textarea "Es"
type textarea "x"
type textarea "E"
type textarea "x"
type textarea "w"
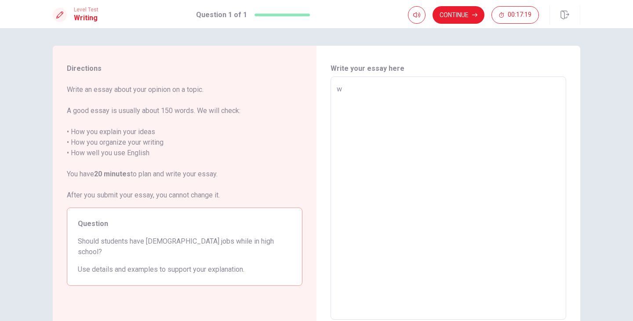
type textarea "x"
type textarea "wh"
type textarea "x"
type textarea "why"
type textarea "x"
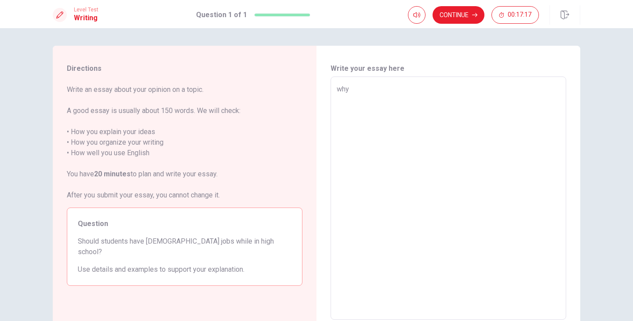
type textarea "wh"
type textarea "x"
type textarea "w"
type textarea "x"
type textarea "W"
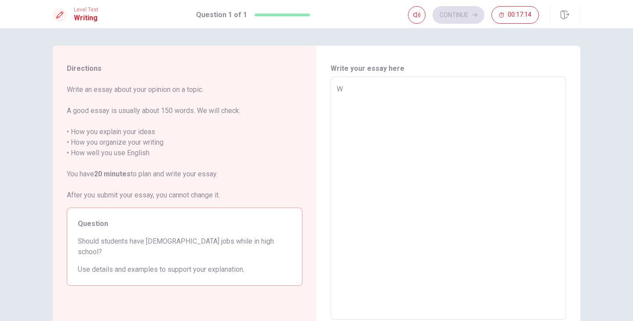
type textarea "x"
type textarea "Wh"
type textarea "x"
type textarea "Why"
type textarea "x"
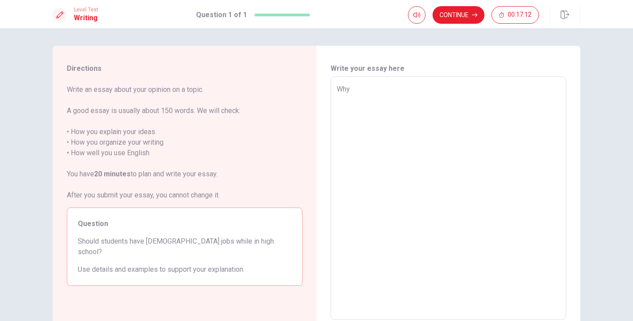
type textarea "Why"
type textarea "x"
type textarea "Why s"
type textarea "x"
type textarea "Why st"
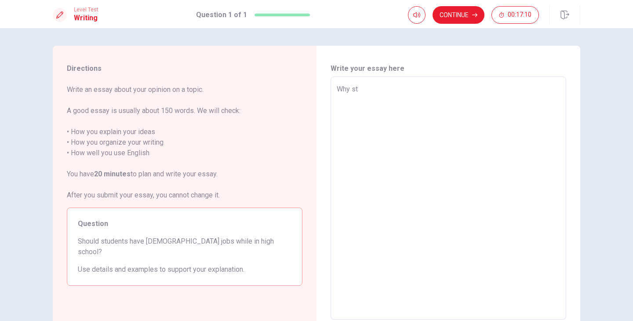
type textarea "x"
type textarea "Why stu"
type textarea "x"
type textarea "Why stud"
type textarea "x"
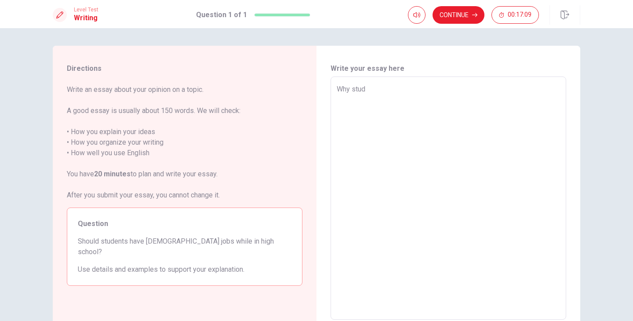
type textarea "Why stude"
type textarea "x"
type textarea "Why studen"
type textarea "x"
type textarea "Why student"
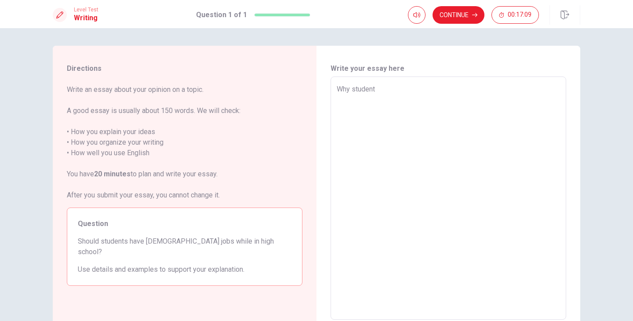
type textarea "x"
type textarea "Why students"
type textarea "x"
type textarea "Why students"
type textarea "x"
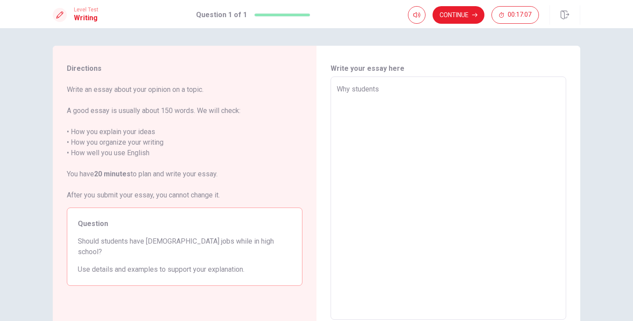
type textarea "Why students"
type textarea "x"
type textarea "Why student"
type textarea "x"
type textarea "Why studen"
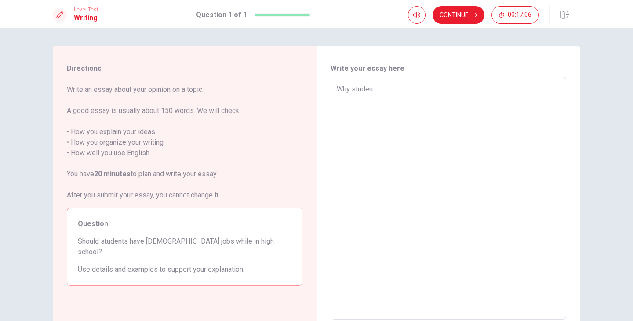
type textarea "x"
type textarea "Why stude"
type textarea "x"
type textarea "Why stud"
type textarea "x"
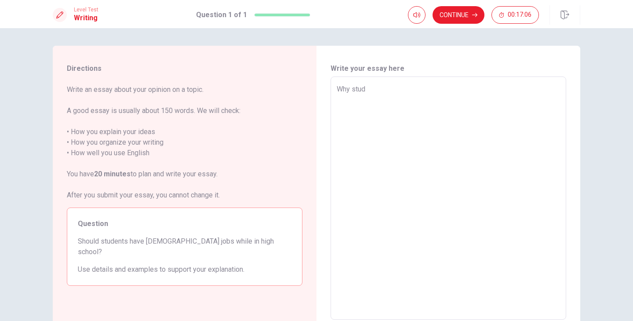
type textarea "Why stu"
type textarea "x"
type textarea "Why st"
type textarea "x"
type textarea "Why s"
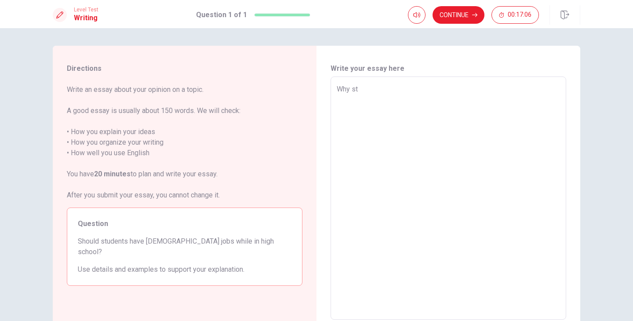
type textarea "x"
type textarea "Why"
type textarea "x"
type textarea "Why h"
type textarea "x"
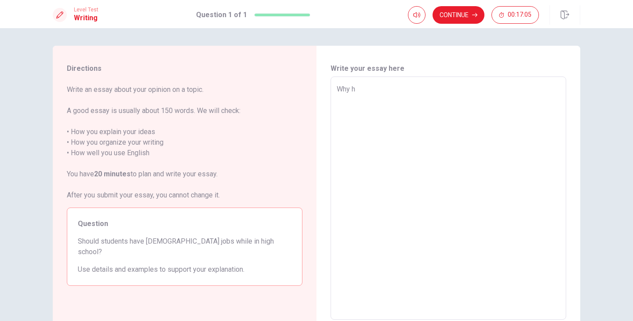
type textarea "Why hi"
type textarea "x"
type textarea "Why hig"
type textarea "x"
type textarea "Why high"
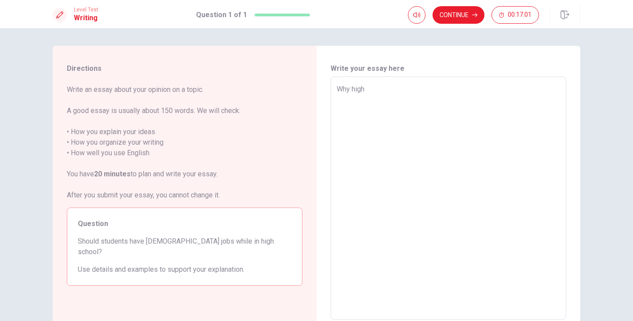
type textarea "x"
type textarea "Why high"
type textarea "x"
type textarea "Why high s"
type textarea "x"
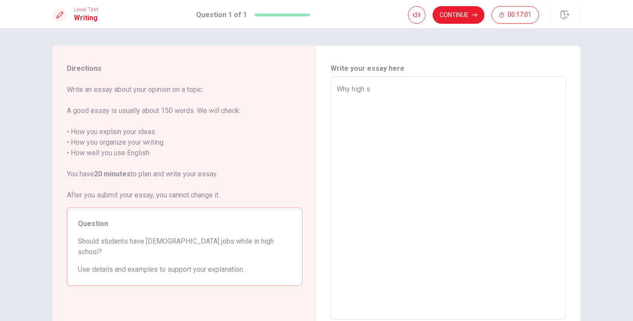
type textarea "Why high sc"
type textarea "x"
type textarea "Why high sch"
type textarea "x"
type textarea "Why high scho"
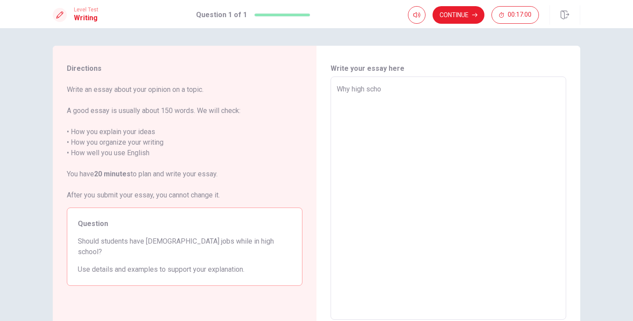
type textarea "x"
type textarea "Why high schoo"
type textarea "x"
type textarea "Why high school"
type textarea "x"
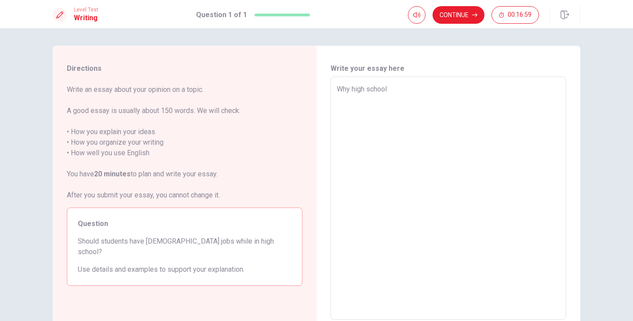
type textarea "Why high school"
type textarea "x"
type textarea "Why high school s"
type textarea "x"
type textarea "Why high school st"
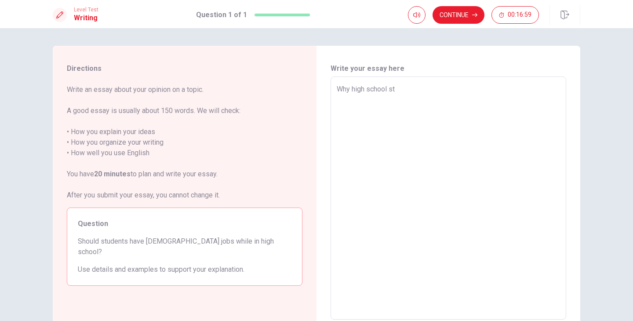
type textarea "x"
type textarea "Why high school stu"
type textarea "x"
type textarea "Why high school stud"
type textarea "x"
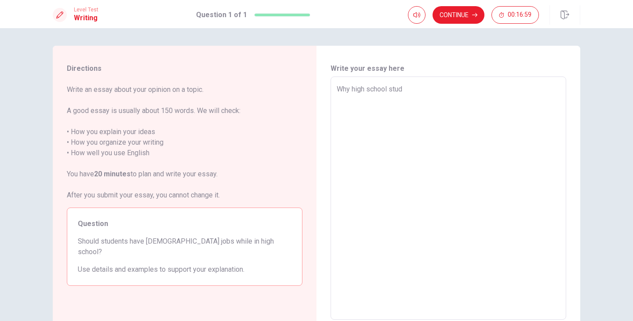
type textarea "Why high school stude"
type textarea "x"
type textarea "Why high school studen"
type textarea "x"
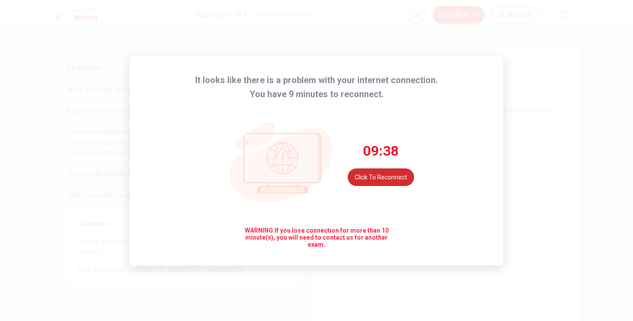
click at [368, 182] on button "Click to reconnect" at bounding box center [381, 177] width 66 height 18
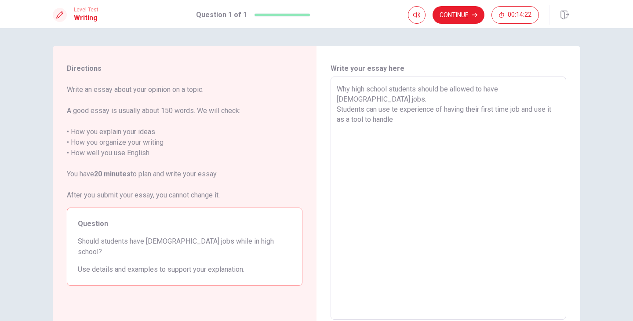
click at [419, 139] on textarea "Why high school students should be allowed to have [DEMOGRAPHIC_DATA] jobs. Stu…" at bounding box center [448, 198] width 223 height 229
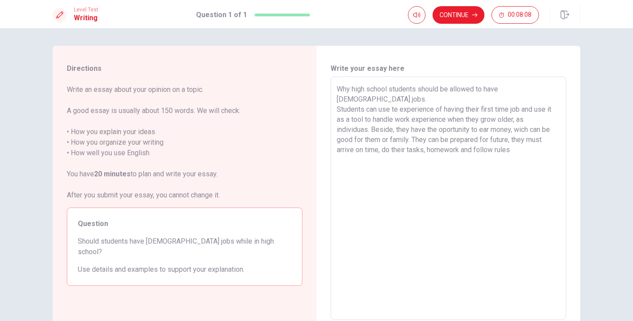
click at [516, 139] on textarea "Why high school students should be allowed to have [DEMOGRAPHIC_DATA] jobs. Stu…" at bounding box center [448, 198] width 223 height 229
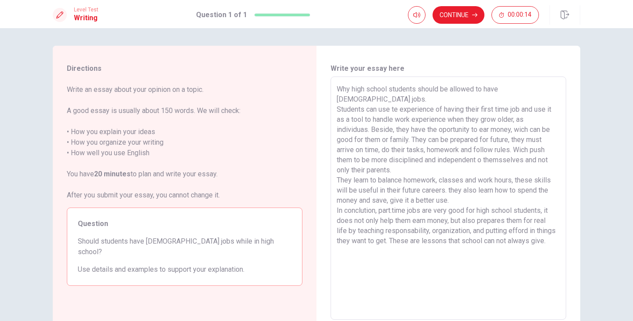
click at [550, 140] on textarea "Why high school students should be allowed to have [DEMOGRAPHIC_DATA] jobs. Stu…" at bounding box center [448, 198] width 223 height 229
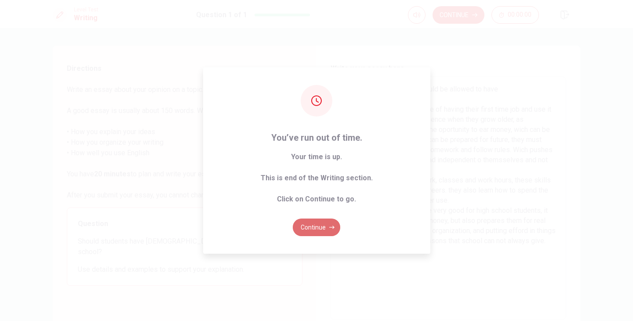
click at [310, 229] on button "Continue" at bounding box center [316, 228] width 47 height 18
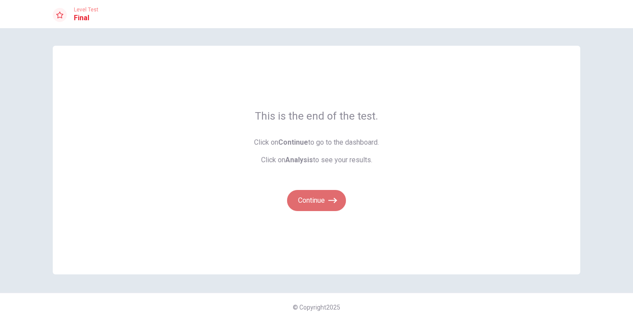
click at [313, 202] on button "Continue" at bounding box center [316, 200] width 59 height 21
